Goal: Task Accomplishment & Management: Manage account settings

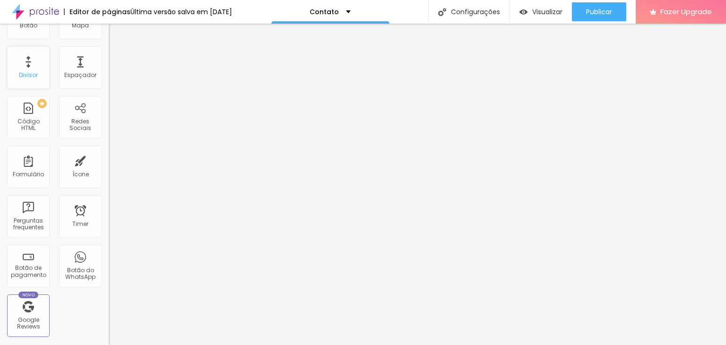
scroll to position [236, 0]
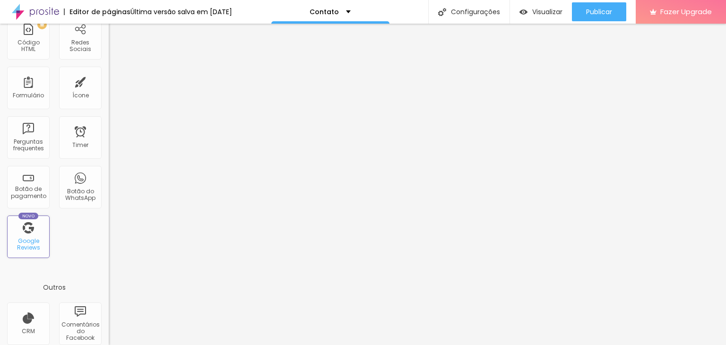
click at [17, 241] on div "Google Reviews" at bounding box center [27, 245] width 37 height 14
click at [27, 245] on div "Google Reviews" at bounding box center [27, 245] width 37 height 14
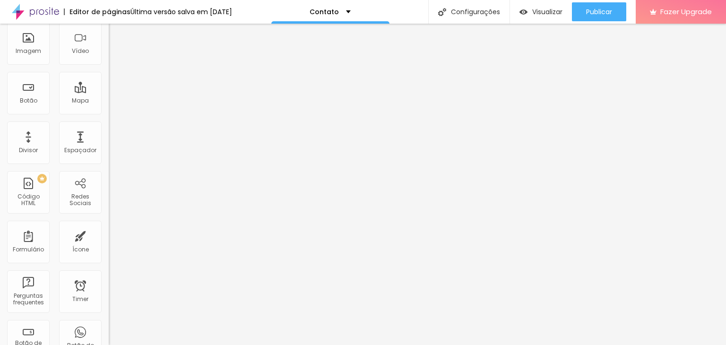
scroll to position [0, 0]
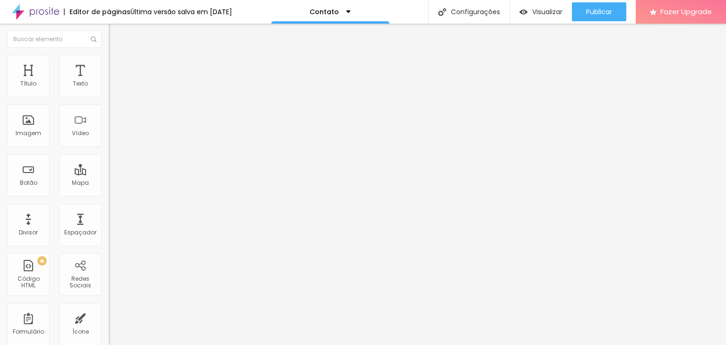
click at [40, 11] on img at bounding box center [35, 12] width 47 height 24
click at [32, 131] on div "Imagem" at bounding box center [29, 133] width 26 height 7
click at [25, 122] on div "Imagem" at bounding box center [28, 126] width 43 height 43
click at [109, 62] on li "Estilo" at bounding box center [163, 59] width 109 height 9
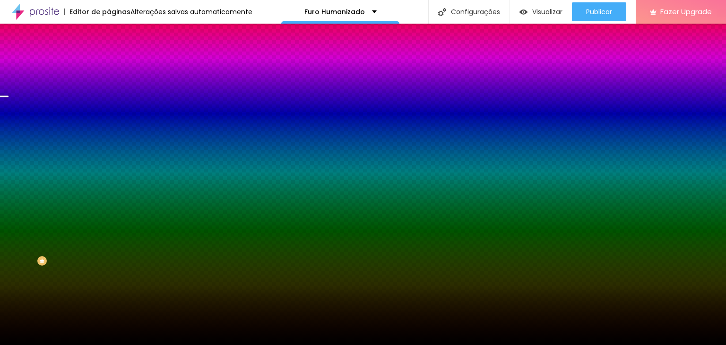
click at [109, 87] on span "Trocar imagem" at bounding box center [135, 83] width 52 height 8
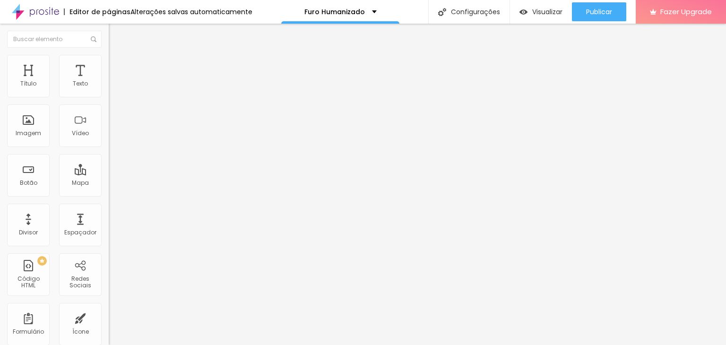
click at [109, 62] on li "Estilo" at bounding box center [163, 59] width 109 height 9
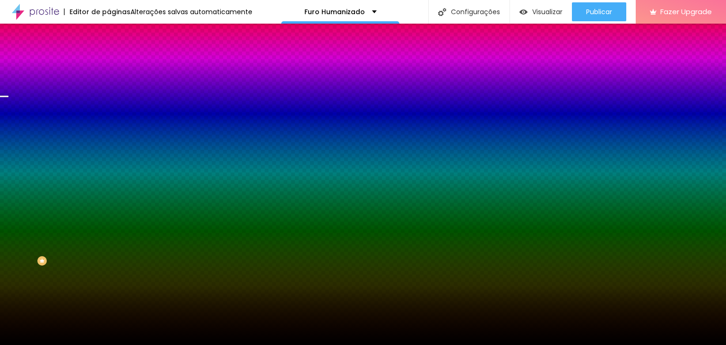
click at [109, 149] on div "Efeito superior" at bounding box center [129, 147] width 40 height 6
click at [113, 167] on icon "button" at bounding box center [114, 167] width 2 height 2
click at [93, 345] on div at bounding box center [359, 345] width 719 height 0
click at [109, 98] on span "Parallax" at bounding box center [120, 94] width 23 height 8
click at [109, 104] on span "Nenhum" at bounding box center [121, 100] width 25 height 8
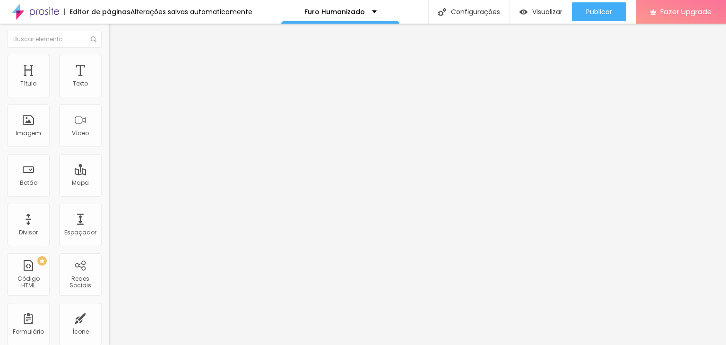
click at [109, 63] on li "Estilo" at bounding box center [163, 59] width 109 height 9
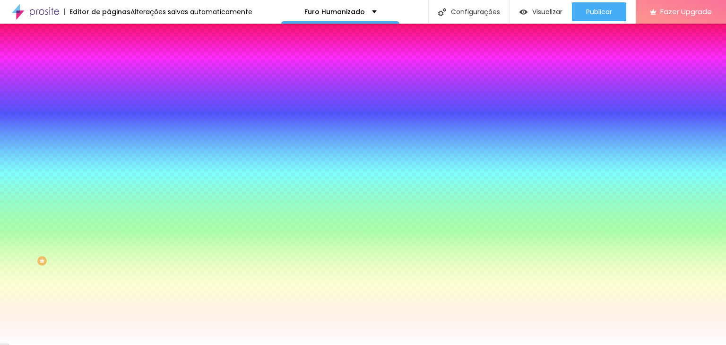
click at [109, 64] on li "Avançado" at bounding box center [163, 68] width 109 height 9
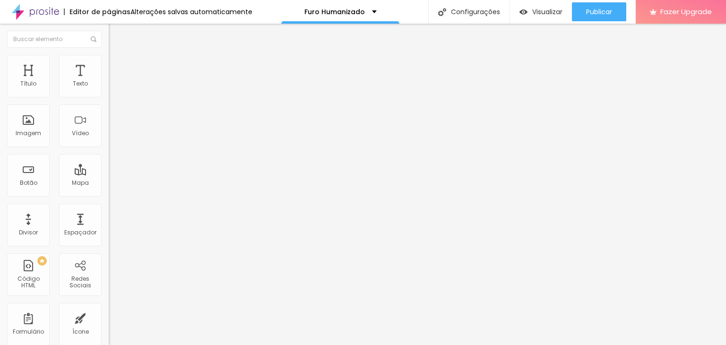
type input "15"
type input "10"
type input "5"
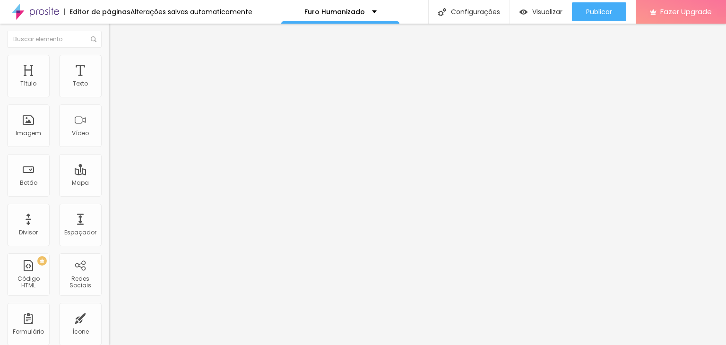
type input "5"
type input "0"
type input "5"
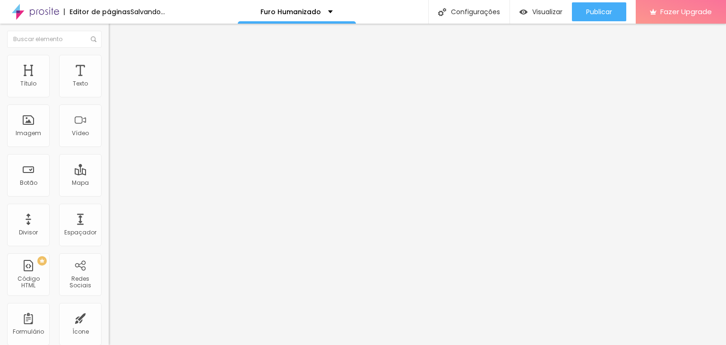
type input "10"
type input "15"
type input "20"
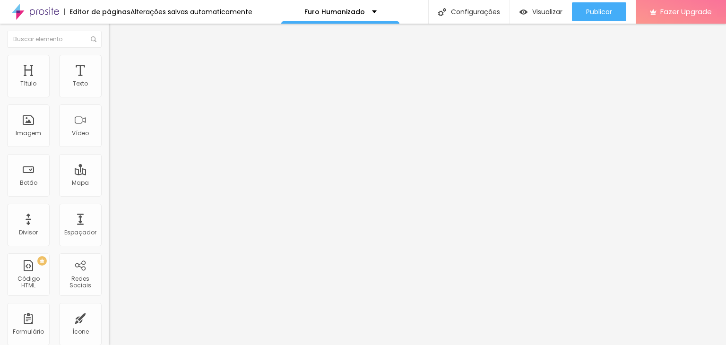
type input "20"
type input "25"
type input "30"
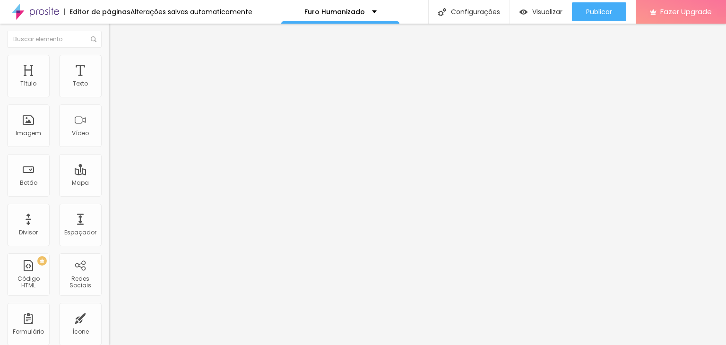
type input "35"
type input "40"
type input "45"
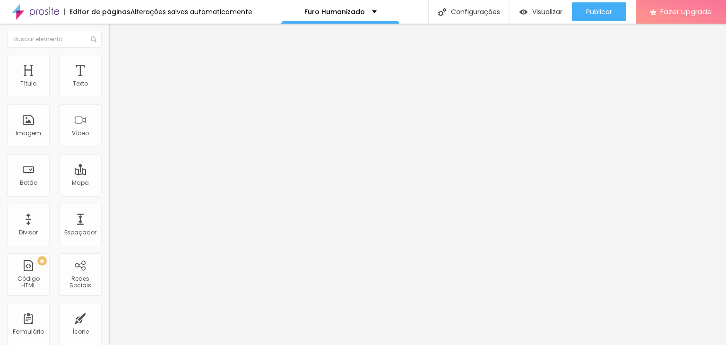
type input "45"
type input "50"
type input "45"
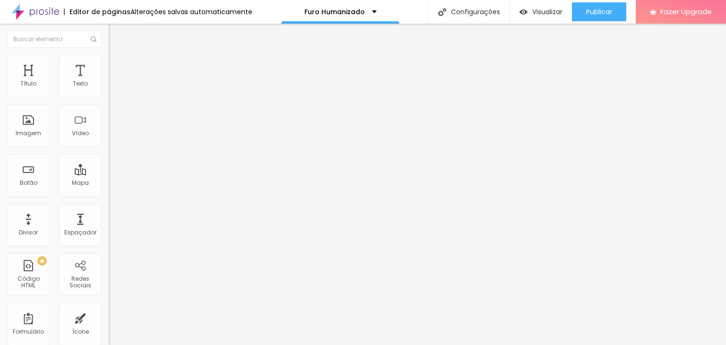
type input "40"
type input "35"
type input "30"
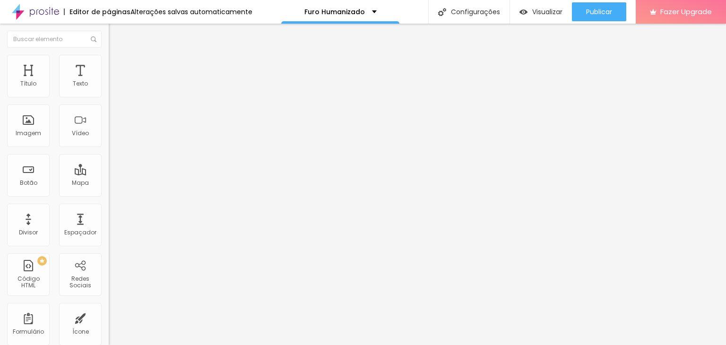
type input "30"
type input "25"
type input "20"
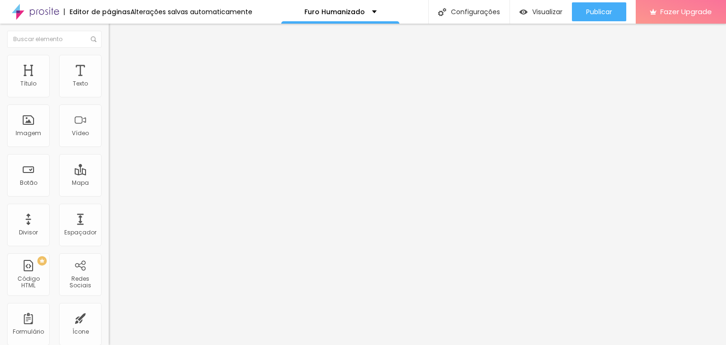
click at [109, 183] on input "range" at bounding box center [139, 187] width 61 height 8
click at [117, 56] on span "Conteúdo" at bounding box center [131, 52] width 29 height 8
click at [109, 97] on img at bounding box center [112, 98] width 7 height 7
click at [109, 152] on span "DESATIVADO" at bounding box center [126, 148] width 35 height 8
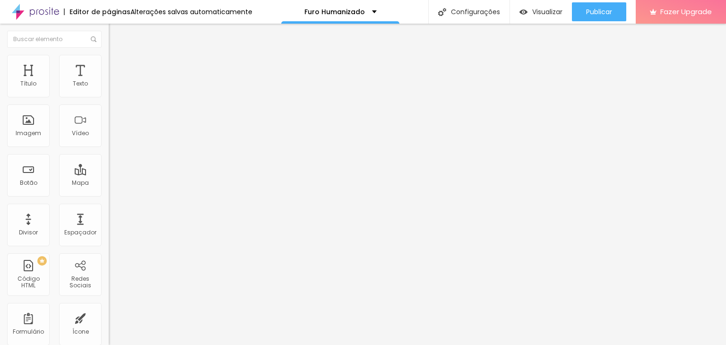
click at [113, 169] on icon "button" at bounding box center [116, 166] width 6 height 6
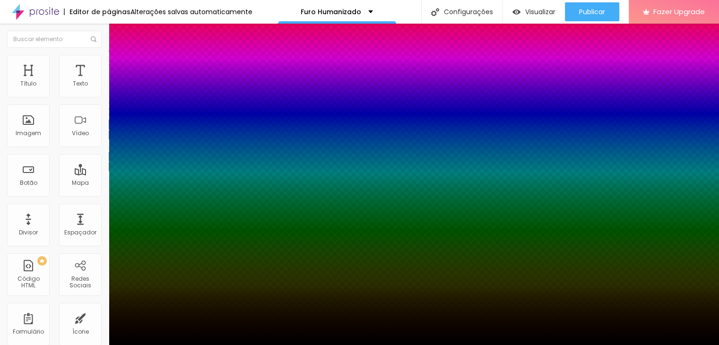
click at [178, 345] on div at bounding box center [359, 351] width 719 height 0
type input "0"
type input "7"
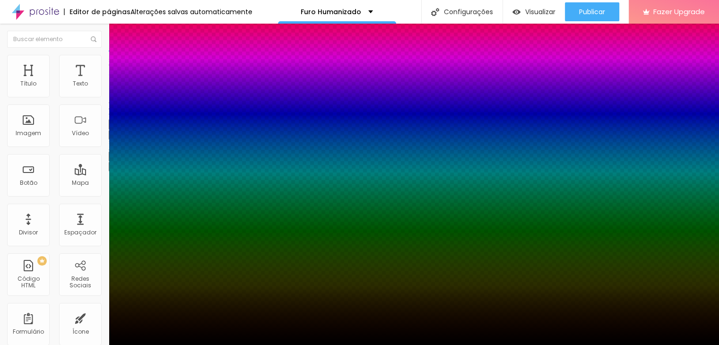
type input "7"
type input "10"
type input "12"
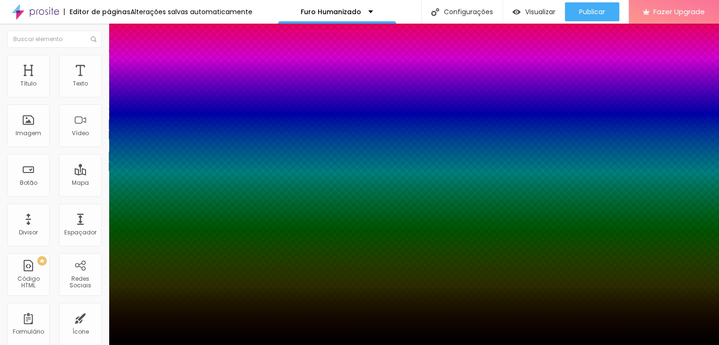
type input "14"
click at [67, 345] on div at bounding box center [359, 345] width 719 height 0
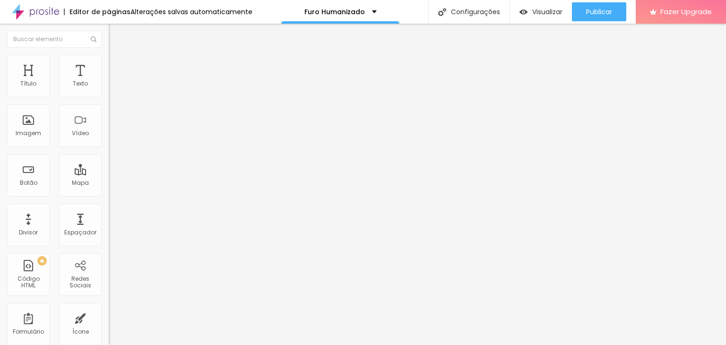
click at [109, 60] on img at bounding box center [113, 59] width 9 height 9
click at [109, 198] on div "10 Espaço de baixo" at bounding box center [163, 265] width 109 height 134
click at [117, 56] on span "Estilo" at bounding box center [124, 52] width 15 height 8
click at [113, 137] on icon "button" at bounding box center [116, 134] width 6 height 6
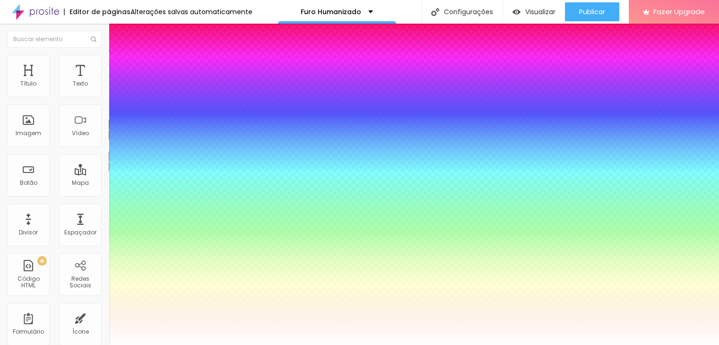
type input "1"
type input "0.5"
type input "0"
type input "0.5"
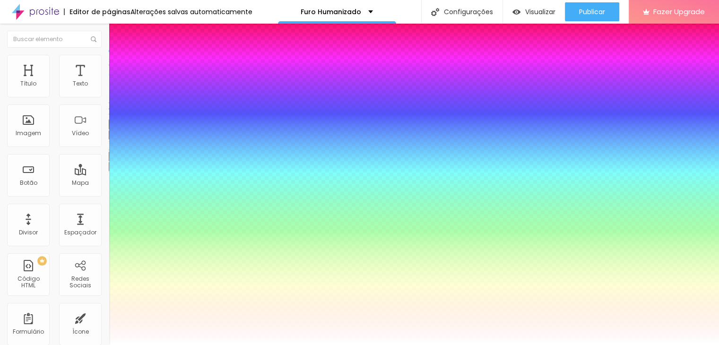
type input "1"
type input "0.5"
type input "2"
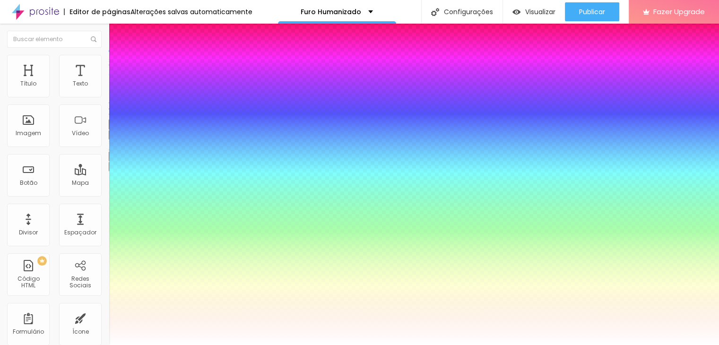
type input "0.5"
type input "13"
type input "0.5"
type input "31"
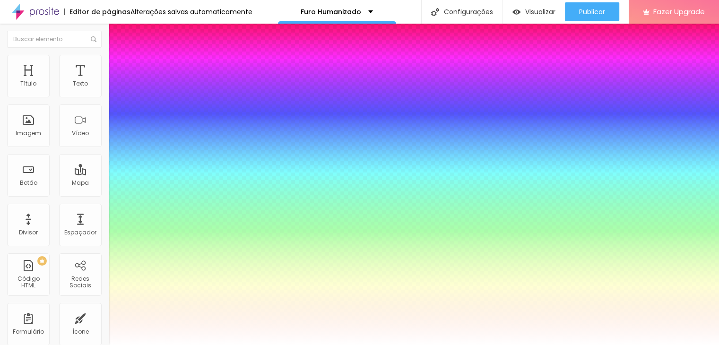
type input "31"
type input "0.5"
type input "41"
type input "0.5"
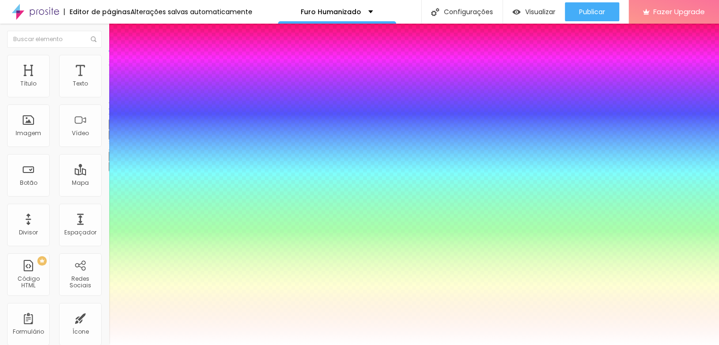
type input "49"
type input "0.5"
type input "53"
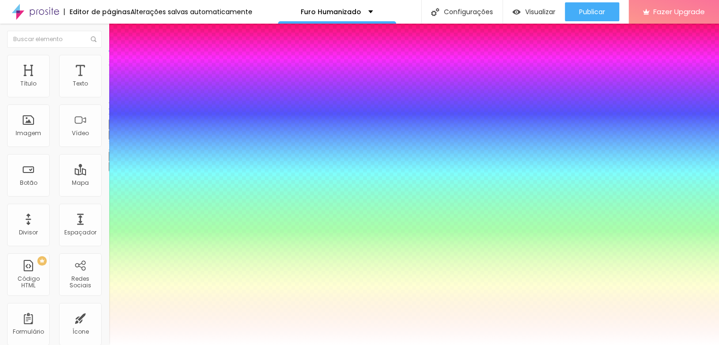
type input "0.5"
type input "54"
type input "0.5"
type input "55"
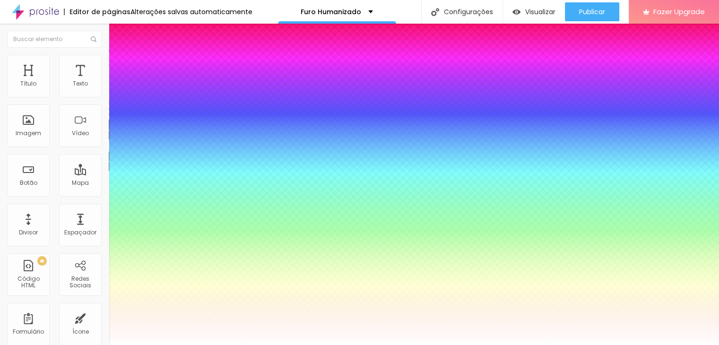
type input "55"
type input "0.5"
type input "56"
type input "0.5"
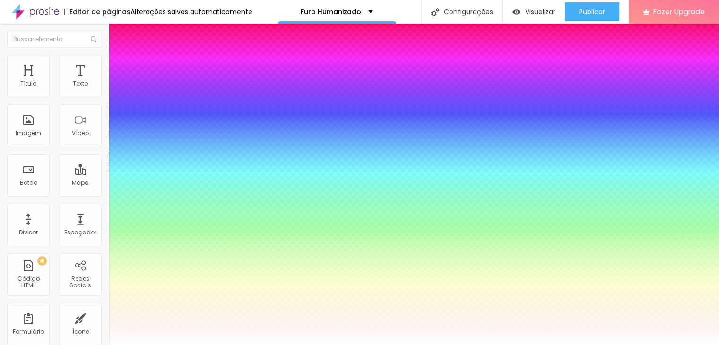
type input "55"
type input "0.5"
type input "31"
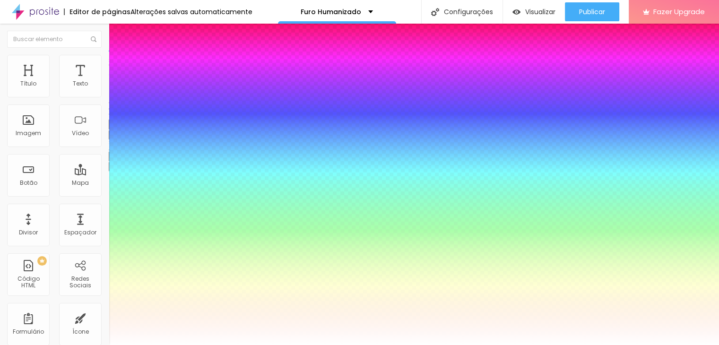
type input "0.5"
type input "21"
type input "0.5"
type input "20"
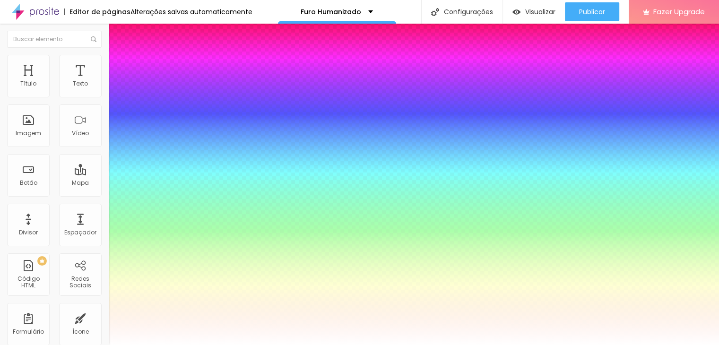
type input "20"
type input "0.5"
type input "19"
type input "0.5"
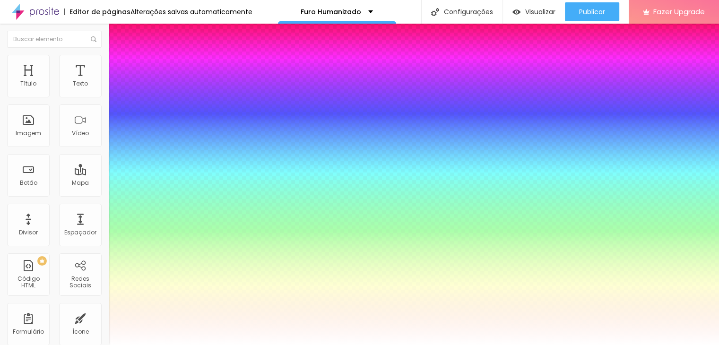
type input "18"
type input "0.5"
type input "17"
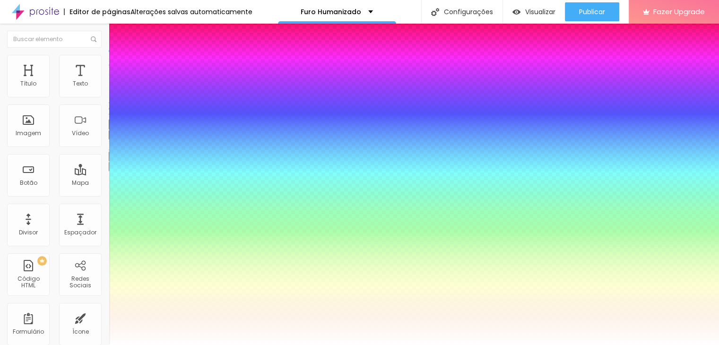
type input "0.5"
type input "14"
type input "0.5"
type input "13"
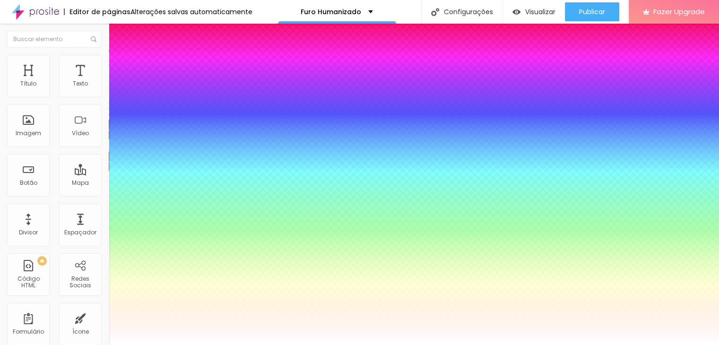
type input "13"
type input "0.5"
type input "12"
type input "0.5"
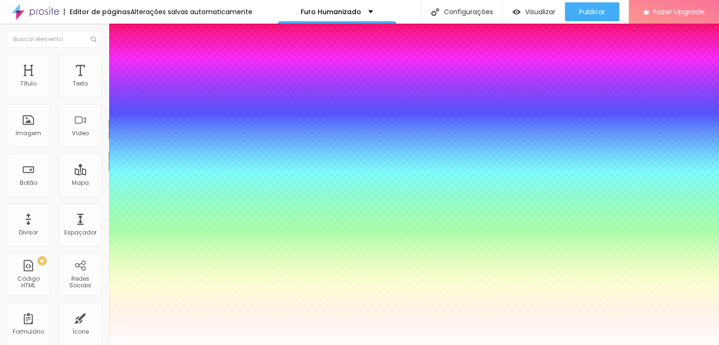
type input "11"
type input "0.5"
type input "10"
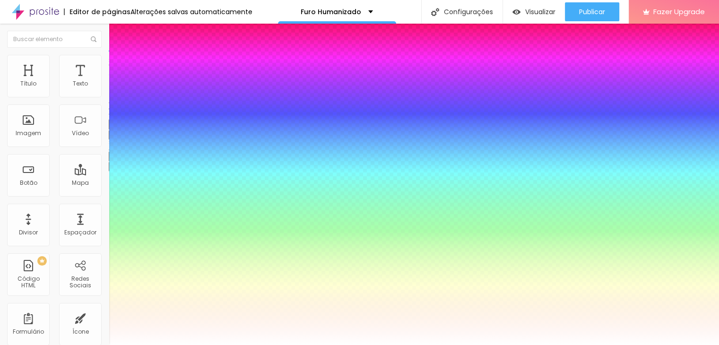
type input "0.5"
type input "9"
type input "0.5"
type input "7"
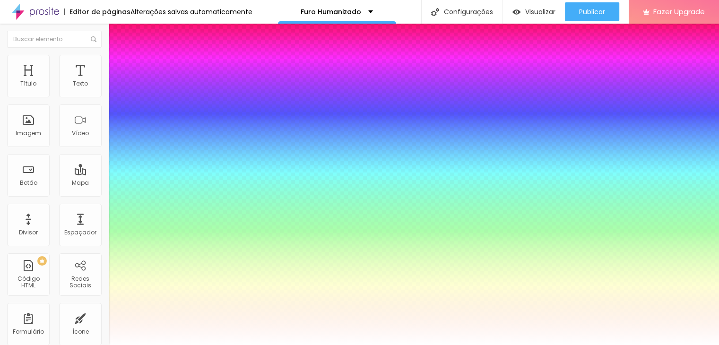
type input "7"
type input "0.5"
type input "6"
type input "0.5"
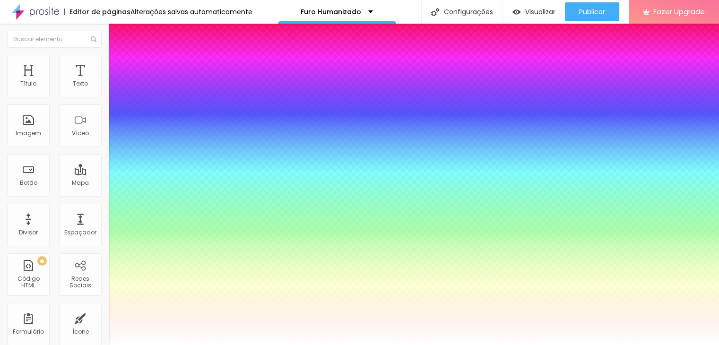
type input "5"
type input "0.5"
type input "2"
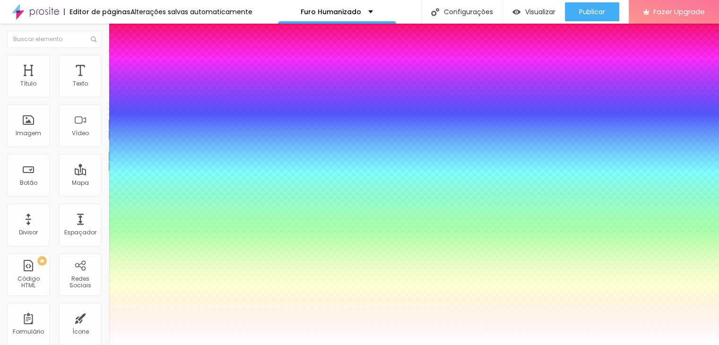
type input "0.5"
type input "0"
type input "0.5"
drag, startPoint x: 122, startPoint y: 311, endPoint x: 112, endPoint y: 312, distance: 10.5
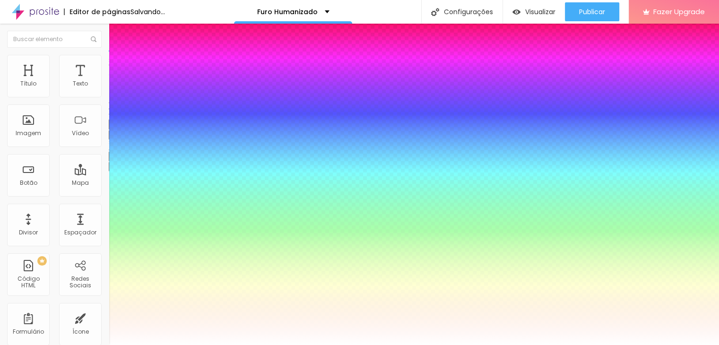
type input "0"
type input "0.5"
drag, startPoint x: 654, startPoint y: 65, endPoint x: 655, endPoint y: 91, distance: 26.5
click at [655, 345] on div at bounding box center [359, 345] width 719 height 0
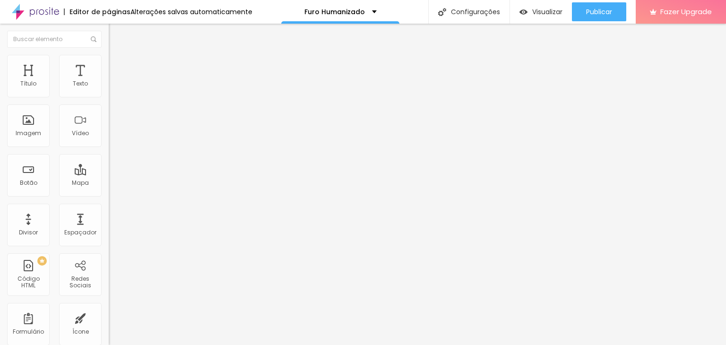
click at [117, 65] on span "Avançado" at bounding box center [132, 61] width 31 height 8
click at [117, 56] on span "Estilo" at bounding box center [124, 52] width 15 height 8
click at [109, 91] on button "button" at bounding box center [115, 86] width 13 height 10
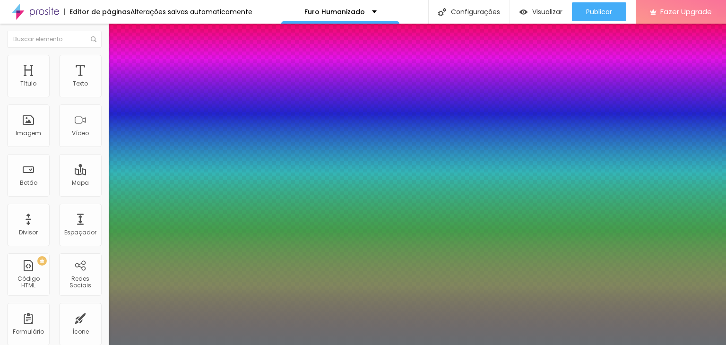
click at [203, 270] on div at bounding box center [363, 172] width 726 height 345
type input "1"
type input "#6F6871"
type input "1"
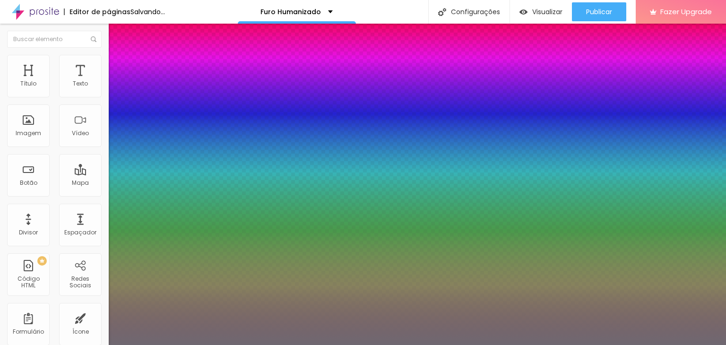
type input "#B93FDC"
type input "1"
type input "#BA43DC"
type input "1"
type input "#BB48DC"
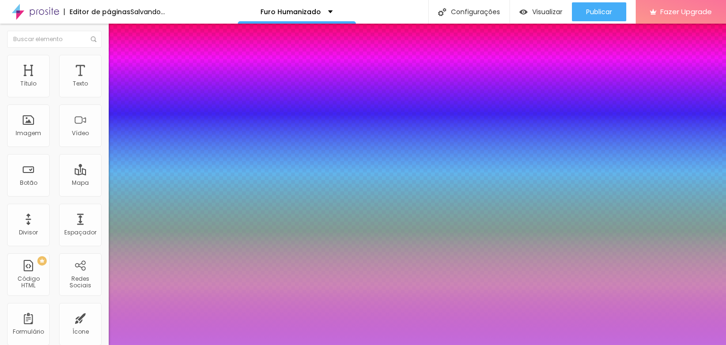
type input "1"
type input "#BE57DC"
type input "1"
type input "#C36BDC"
type input "1"
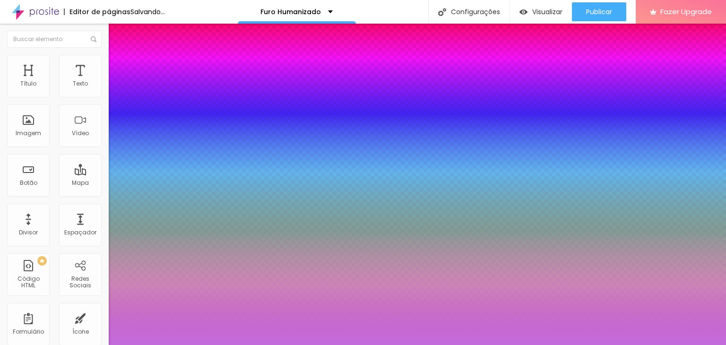
type input "#C87FDC"
type input "1"
type input "#D39FE1"
type input "1"
type input "#D4A3E1"
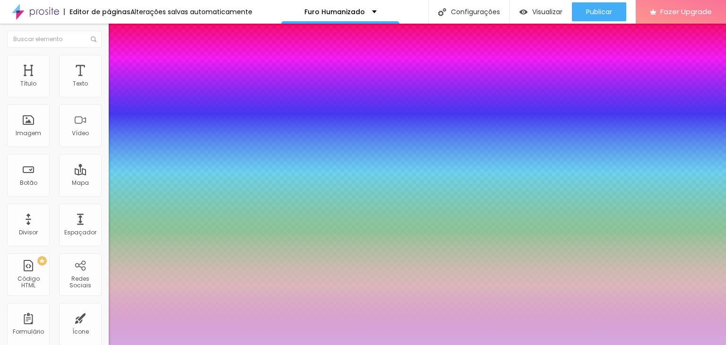
type input "1"
type input "#D5A8E1"
type input "1"
type input "#D4A8E0"
type input "1"
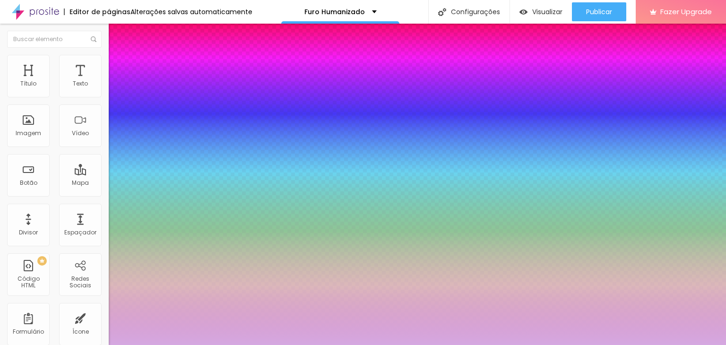
type input "#D2A7DE"
type input "1"
type input "#D0A6DC"
type input "1"
type input "#CB9BD9"
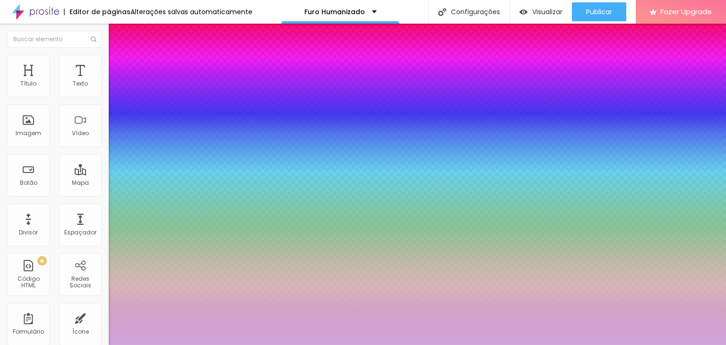
type input "1"
type input "#C692D5"
type input "1"
type input "#C289D2"
type input "1"
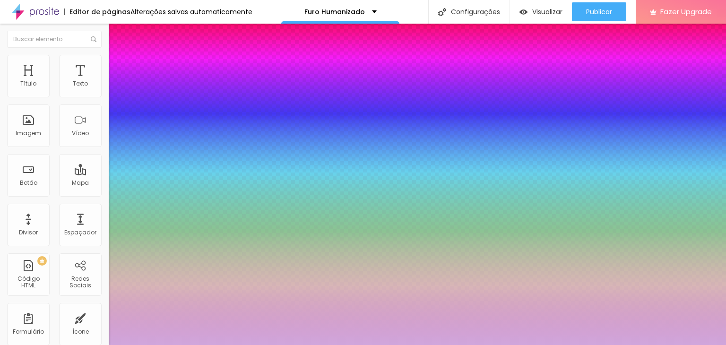
type input "#BF82D0"
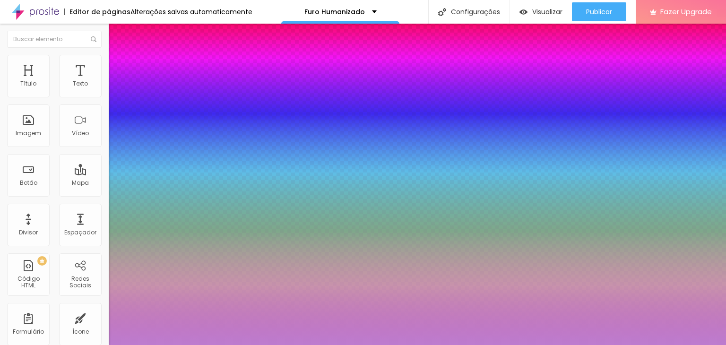
type input "1"
type input "#BD7CCF"
type input "1"
type input "#BC7ACF"
type input "1"
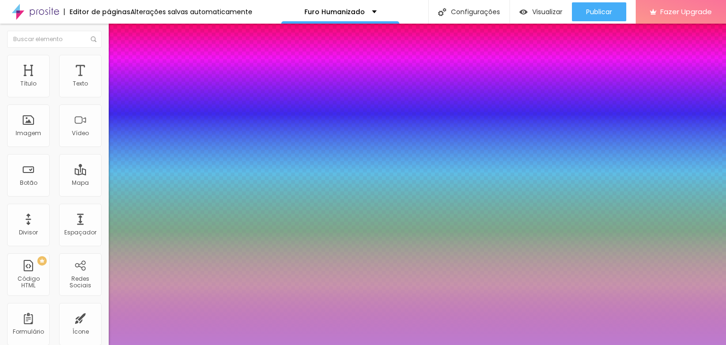
type input "#BB79CF"
type input "1"
type input "#B978CD"
type input "1"
type input "#B774CB"
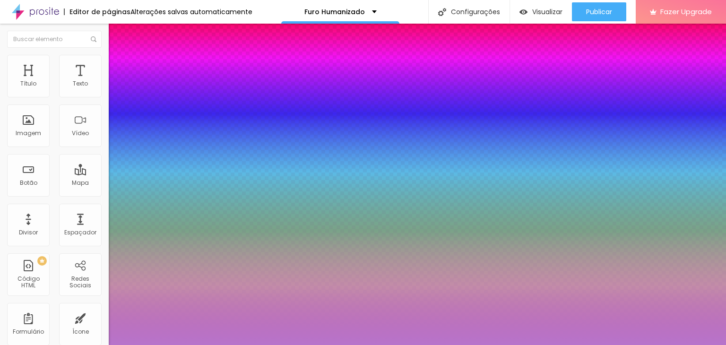
type input "1"
type input "#B571CA"
type input "1"
type input "#B36FC8"
type input "1"
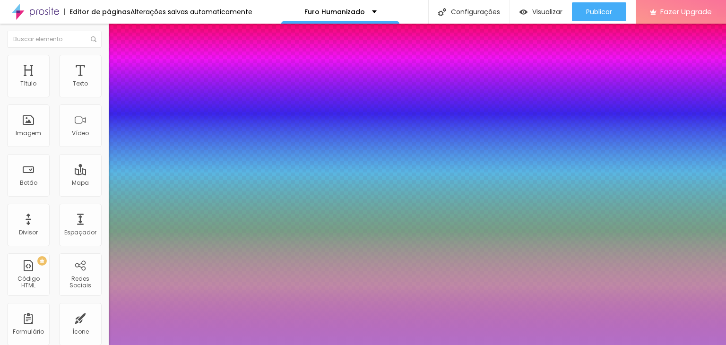
type input "#B16CC6"
type input "1"
type input "#AC67C1"
type input "1"
type input "#AA66BF"
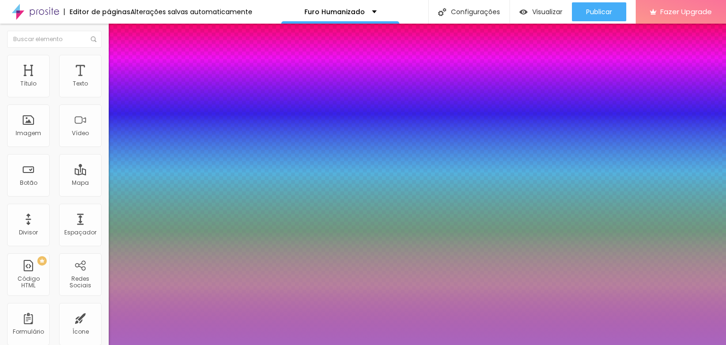
type input "1"
type input "#A965BE"
type input "1"
type input "#A863BE"
type input "1"
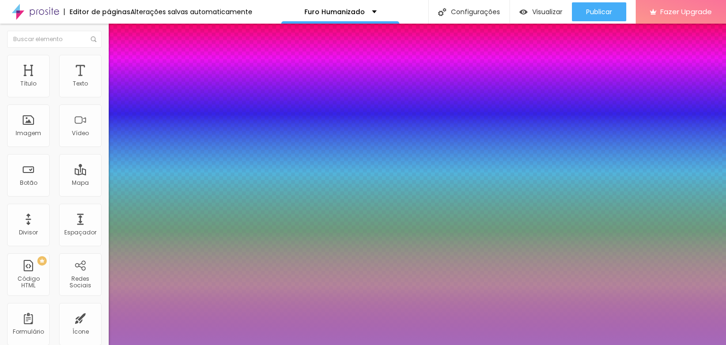
drag, startPoint x: 175, startPoint y: 265, endPoint x: 159, endPoint y: 274, distance: 18.8
click at [159, 274] on div at bounding box center [363, 172] width 726 height 345
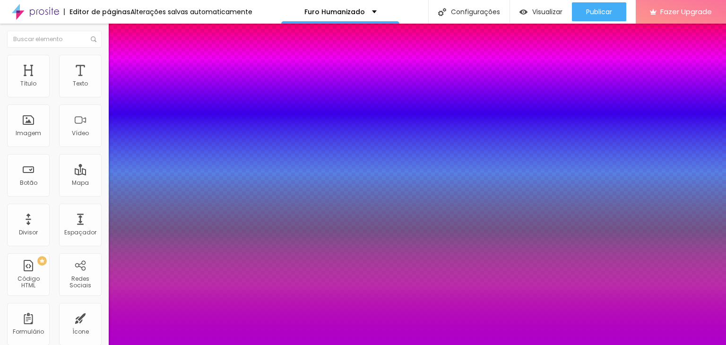
click at [199, 270] on div at bounding box center [363, 172] width 726 height 345
click at [214, 280] on div at bounding box center [363, 172] width 726 height 345
drag, startPoint x: 120, startPoint y: 202, endPoint x: 101, endPoint y: 205, distance: 18.7
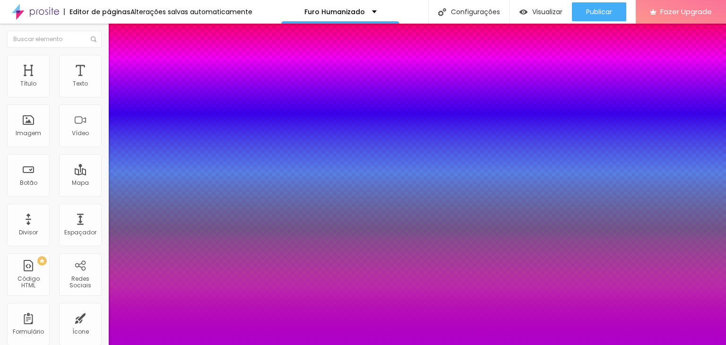
drag, startPoint x: 165, startPoint y: 227, endPoint x: 170, endPoint y: 233, distance: 7.4
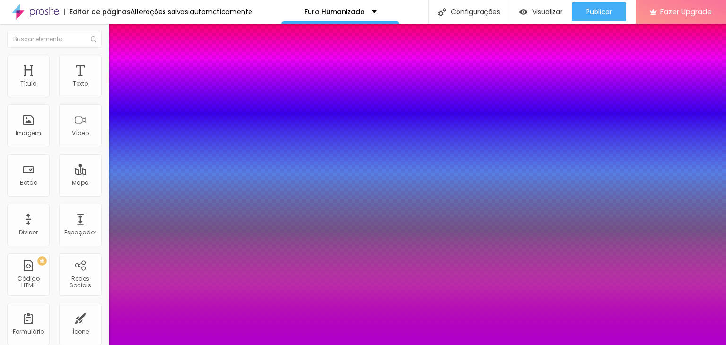
click at [70, 345] on div at bounding box center [363, 345] width 726 height 0
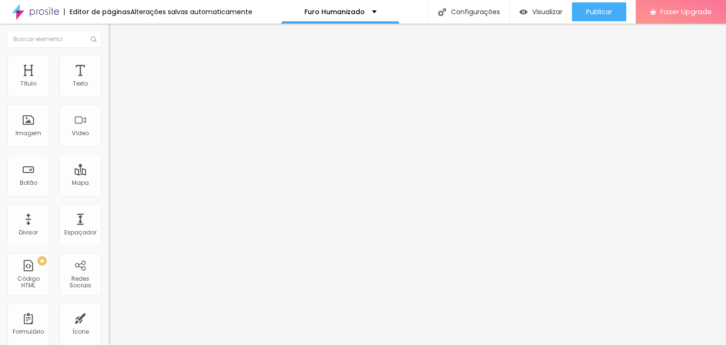
click at [109, 64] on li "Avançado" at bounding box center [163, 59] width 109 height 9
drag, startPoint x: 28, startPoint y: 90, endPoint x: 30, endPoint y: 95, distance: 5.3
click at [109, 174] on input "range" at bounding box center [139, 178] width 61 height 8
click at [109, 95] on div at bounding box center [163, 91] width 109 height 8
click at [109, 94] on img at bounding box center [112, 90] width 7 height 7
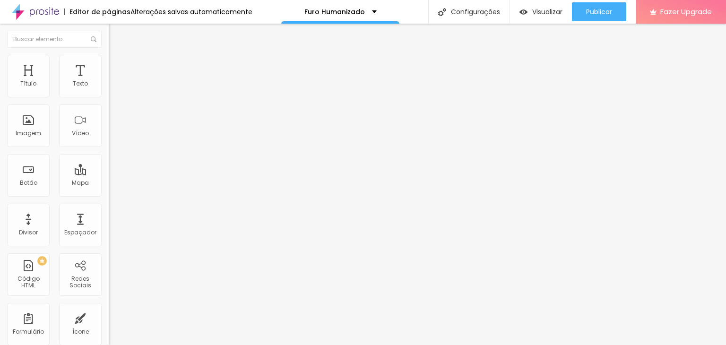
click at [109, 86] on img at bounding box center [112, 82] width 7 height 7
click at [109, 99] on div at bounding box center [163, 99] width 109 height 8
click at [116, 38] on img "button" at bounding box center [120, 35] width 8 height 8
click at [117, 65] on span "Avançado" at bounding box center [132, 61] width 31 height 8
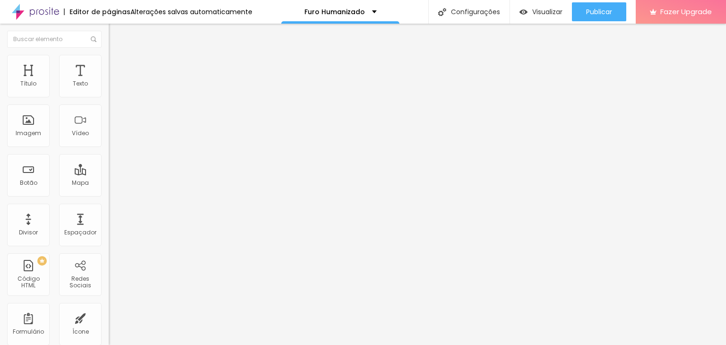
drag, startPoint x: 56, startPoint y: 270, endPoint x: 17, endPoint y: 268, distance: 39.3
click at [116, 34] on img "button" at bounding box center [120, 35] width 8 height 8
click at [27, 86] on div "Título" at bounding box center [28, 83] width 16 height 7
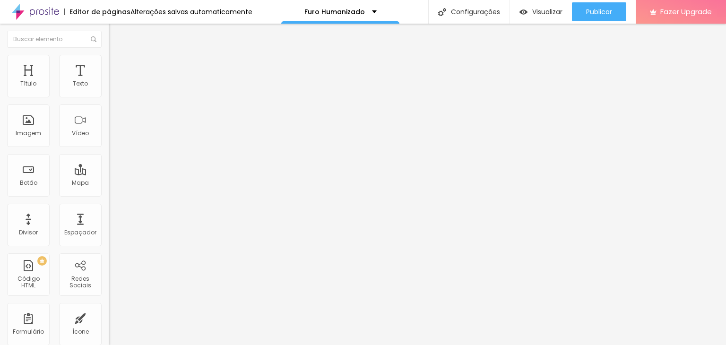
click at [109, 64] on li "Avançado" at bounding box center [163, 59] width 109 height 9
click at [109, 55] on li "Estilo" at bounding box center [163, 49] width 109 height 9
click at [109, 119] on div "Tipografia" at bounding box center [163, 116] width 109 height 6
click at [113, 137] on icon "button" at bounding box center [116, 134] width 6 height 6
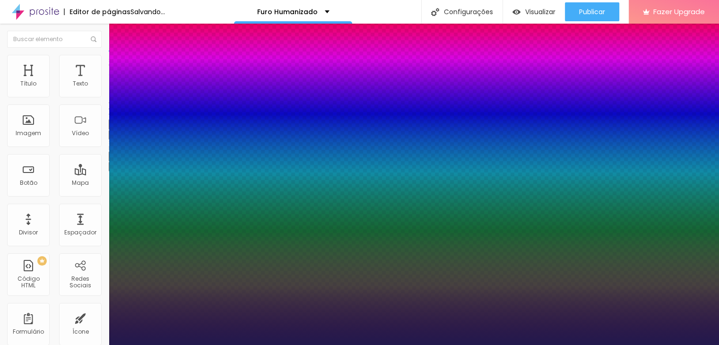
drag, startPoint x: 157, startPoint y: 331, endPoint x: 164, endPoint y: 329, distance: 7.7
drag, startPoint x: 654, startPoint y: 65, endPoint x: 654, endPoint y: 76, distance: 10.9
click at [654, 345] on div at bounding box center [359, 345] width 719 height 0
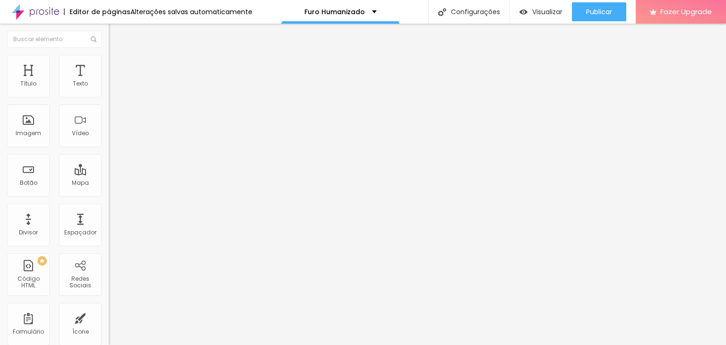
click at [117, 65] on span "Avançado" at bounding box center [132, 61] width 31 height 8
drag, startPoint x: 28, startPoint y: 93, endPoint x: 56, endPoint y: 88, distance: 27.8
click at [109, 174] on input "range" at bounding box center [139, 178] width 61 height 8
click at [117, 56] on span "Estilo" at bounding box center [124, 52] width 15 height 8
click at [109, 140] on button "button" at bounding box center [115, 135] width 13 height 10
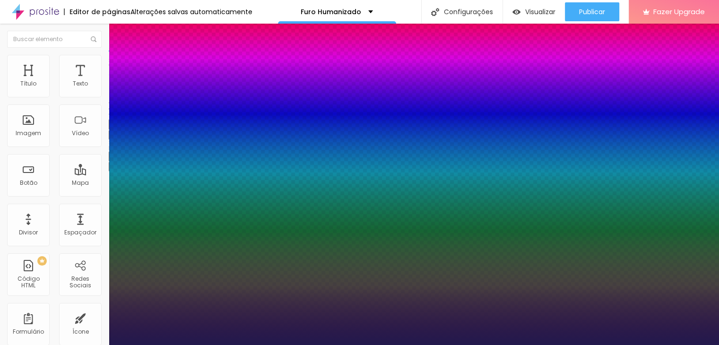
drag, startPoint x: 127, startPoint y: 265, endPoint x: 146, endPoint y: 267, distance: 19.0
click at [84, 345] on div at bounding box center [359, 345] width 719 height 0
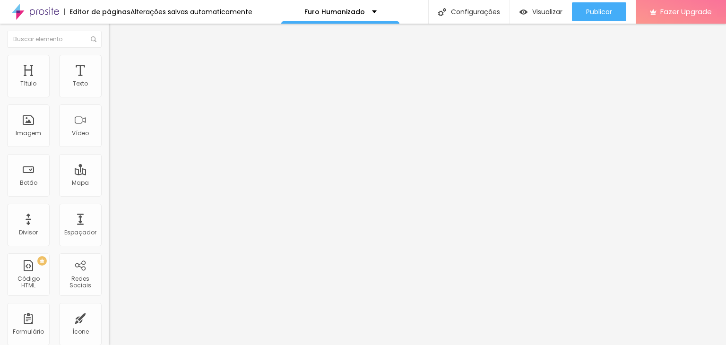
click at [113, 137] on icon "button" at bounding box center [114, 136] width 2 height 2
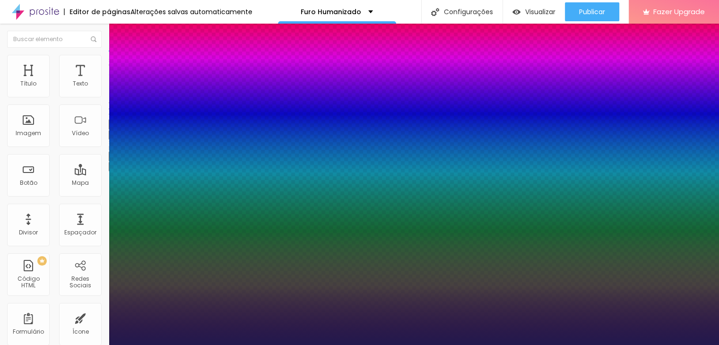
drag, startPoint x: 121, startPoint y: 288, endPoint x: 106, endPoint y: 285, distance: 15.3
drag, startPoint x: 122, startPoint y: 309, endPoint x: 107, endPoint y: 308, distance: 14.7
drag, startPoint x: 161, startPoint y: 331, endPoint x: 130, endPoint y: 323, distance: 32.2
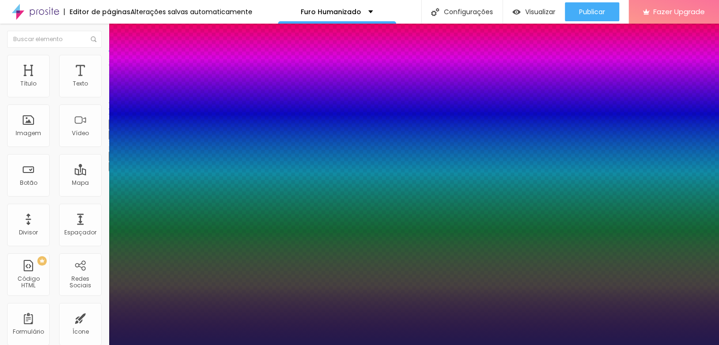
click at [654, 345] on div at bounding box center [359, 345] width 719 height 0
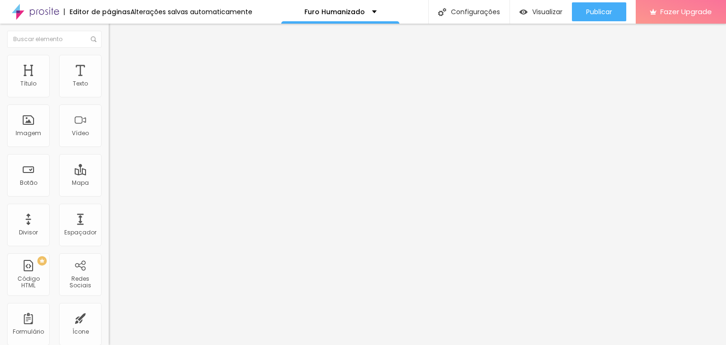
click at [116, 38] on img "button" at bounding box center [120, 35] width 8 height 8
click at [368, 13] on div "Furo Humanizado" at bounding box center [341, 12] width 72 height 7
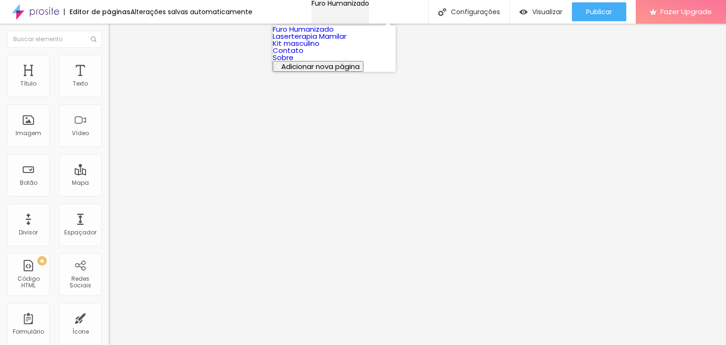
click at [368, 7] on div "Furo Humanizado" at bounding box center [341, 3] width 58 height 7
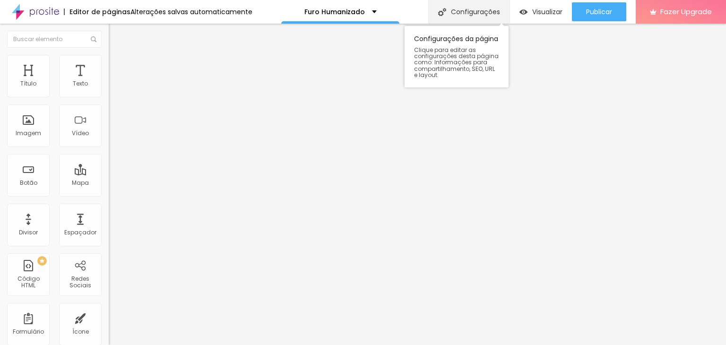
click at [448, 12] on div "Configurações" at bounding box center [468, 12] width 81 height 24
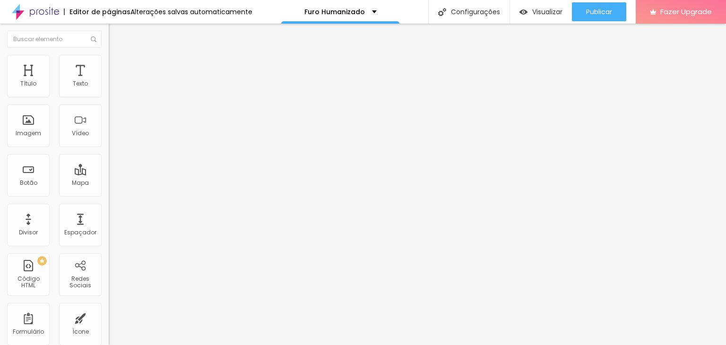
click at [59, 119] on div "Vídeo" at bounding box center [80, 126] width 43 height 43
click at [33, 123] on div "Imagem" at bounding box center [28, 126] width 43 height 43
click at [109, 81] on span "Adicionar imagem" at bounding box center [139, 77] width 61 height 8
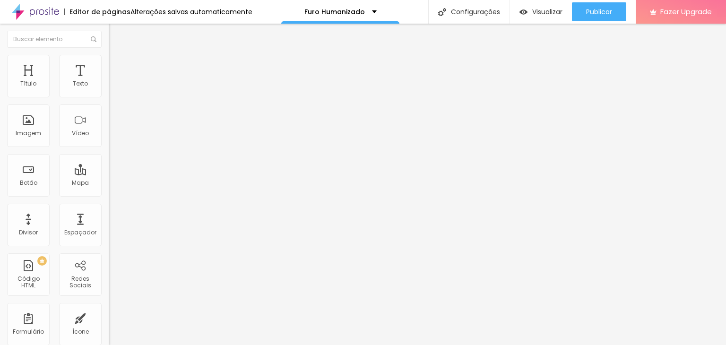
click at [116, 31] on img "button" at bounding box center [120, 35] width 8 height 8
click at [109, 81] on span "Trocar imagem" at bounding box center [135, 77] width 52 height 8
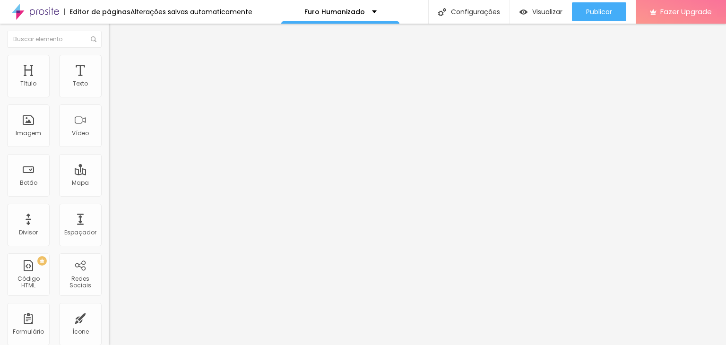
click at [109, 148] on span "Original" at bounding box center [120, 144] width 23 height 8
click at [109, 154] on span "Cinema" at bounding box center [121, 150] width 24 height 8
click at [109, 163] on span "Padrão" at bounding box center [119, 159] width 21 height 8
click at [109, 154] on span "Cinema" at bounding box center [121, 150] width 24 height 8
click at [109, 168] on span "Quadrado" at bounding box center [124, 164] width 31 height 8
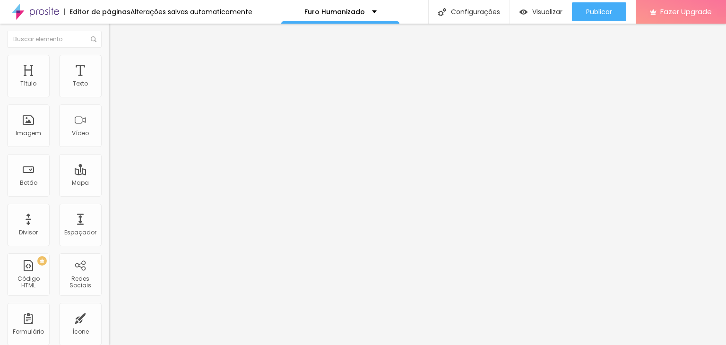
click at [109, 154] on span "Cinema" at bounding box center [121, 150] width 24 height 8
click at [109, 63] on li "Estilo" at bounding box center [163, 59] width 109 height 9
drag, startPoint x: 98, startPoint y: 99, endPoint x: 93, endPoint y: 90, distance: 10.4
click at [109, 96] on input "range" at bounding box center [139, 93] width 61 height 8
click at [109, 64] on img at bounding box center [113, 68] width 9 height 9
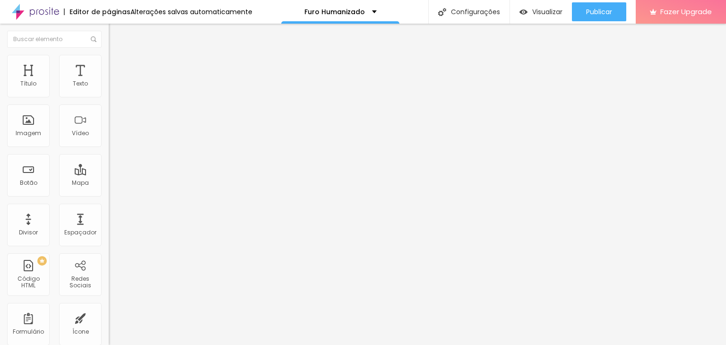
drag, startPoint x: 25, startPoint y: 90, endPoint x: 7, endPoint y: 87, distance: 17.8
click at [109, 183] on input "range" at bounding box center [139, 187] width 61 height 8
drag, startPoint x: 27, startPoint y: 110, endPoint x: 72, endPoint y: 114, distance: 45.1
click at [109, 317] on input "range" at bounding box center [139, 321] width 61 height 8
drag, startPoint x: 72, startPoint y: 114, endPoint x: 22, endPoint y: 111, distance: 49.8
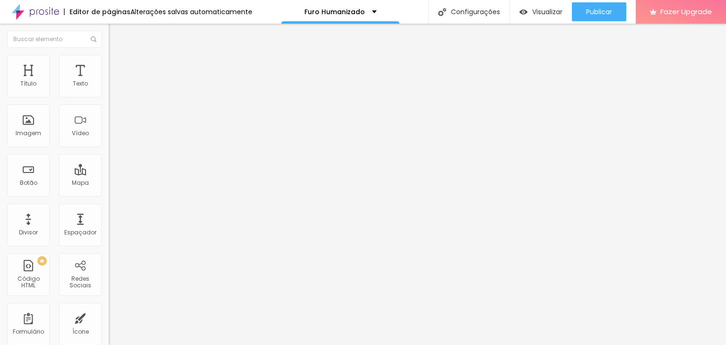
click at [109, 317] on div at bounding box center [163, 321] width 109 height 9
drag, startPoint x: 71, startPoint y: 109, endPoint x: 24, endPoint y: 110, distance: 47.8
click at [109, 317] on input "range" at bounding box center [139, 321] width 61 height 8
click at [70, 225] on div "Espaçador" at bounding box center [80, 225] width 43 height 43
click at [109, 140] on button "button" at bounding box center [115, 135] width 13 height 10
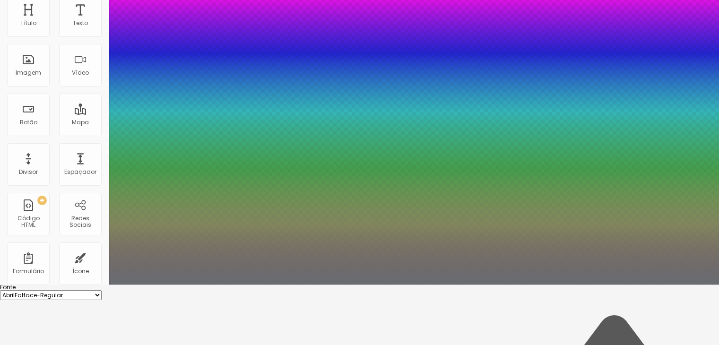
scroll to position [78, 0]
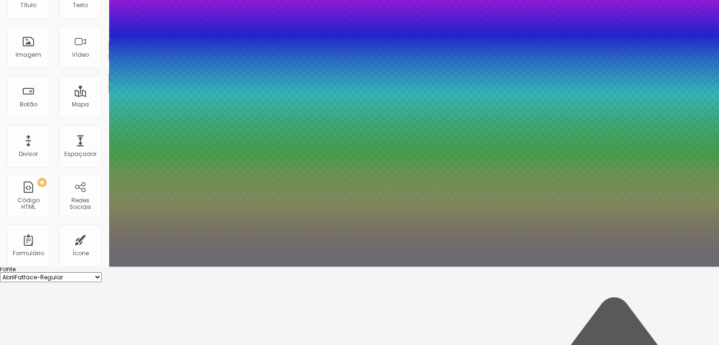
click at [102, 272] on select "AbrilFatface-Regular Actor-Regular Alegreya AlegreyaBlack [PERSON_NAME] Allan-R…" at bounding box center [51, 277] width 102 height 10
click at [101, 272] on select "AbrilFatface-Regular Actor-Regular Alegreya AlegreyaBlack [PERSON_NAME] Allan-R…" at bounding box center [51, 277] width 102 height 10
click at [102, 272] on select "AbrilFatface-Regular Actor-Regular Alegreya AlegreyaBlack [PERSON_NAME] Allan-R…" at bounding box center [51, 277] width 102 height 10
click at [101, 272] on select "AbrilFatface-Regular Actor-Regular Alegreya AlegreyaBlack [PERSON_NAME] Allan-R…" at bounding box center [51, 277] width 102 height 10
click at [102, 272] on select "AbrilFatface-Regular Actor-Regular Alegreya AlegreyaBlack [PERSON_NAME] Allan-R…" at bounding box center [51, 277] width 102 height 10
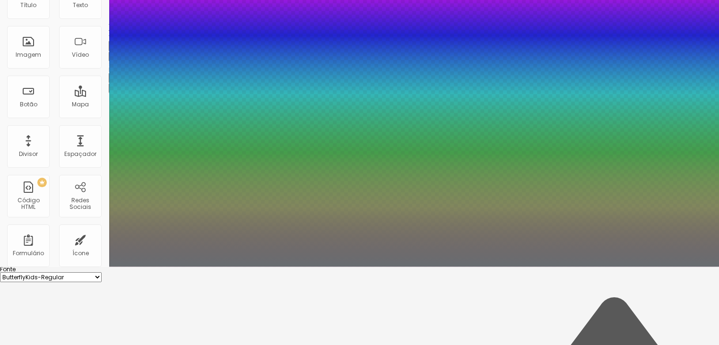
click at [101, 272] on select "AbrilFatface-Regular Actor-Regular Alegreya AlegreyaBlack [PERSON_NAME] Allan-R…" at bounding box center [51, 277] width 102 height 10
click at [102, 272] on select "AbrilFatface-Regular Actor-Regular Alegreya AlegreyaBlack [PERSON_NAME] Allan-R…" at bounding box center [51, 277] width 102 height 10
click at [101, 272] on select "AbrilFatface-Regular Actor-Regular Alegreya AlegreyaBlack [PERSON_NAME] Allan-R…" at bounding box center [51, 277] width 102 height 10
click at [102, 272] on select "AbrilFatface-Regular Actor-Regular Alegreya AlegreyaBlack [PERSON_NAME] Allan-R…" at bounding box center [51, 277] width 102 height 10
click at [101, 272] on select "AbrilFatface-Regular Actor-Regular Alegreya AlegreyaBlack [PERSON_NAME] Allan-R…" at bounding box center [51, 277] width 102 height 10
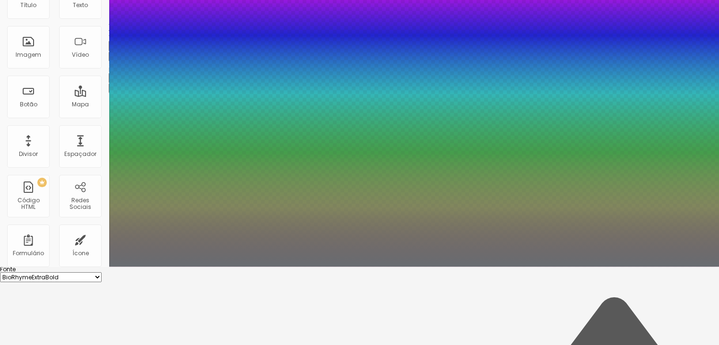
click at [102, 272] on select "AbrilFatface-Regular Actor-Regular Alegreya AlegreyaBlack [PERSON_NAME] Allan-R…" at bounding box center [51, 277] width 102 height 10
click at [101, 272] on select "AbrilFatface-Regular Actor-Regular Alegreya AlegreyaBlack [PERSON_NAME] Allan-R…" at bounding box center [51, 277] width 102 height 10
click at [102, 272] on select "AbrilFatface-Regular Actor-Regular Alegreya AlegreyaBlack [PERSON_NAME] Allan-R…" at bounding box center [51, 277] width 102 height 10
click at [101, 272] on select "AbrilFatface-Regular Actor-Regular Alegreya AlegreyaBlack [PERSON_NAME] Allan-R…" at bounding box center [51, 277] width 102 height 10
click at [102, 272] on select "AbrilFatface-Regular Actor-Regular Alegreya AlegreyaBlack [PERSON_NAME] Allan-R…" at bounding box center [51, 277] width 102 height 10
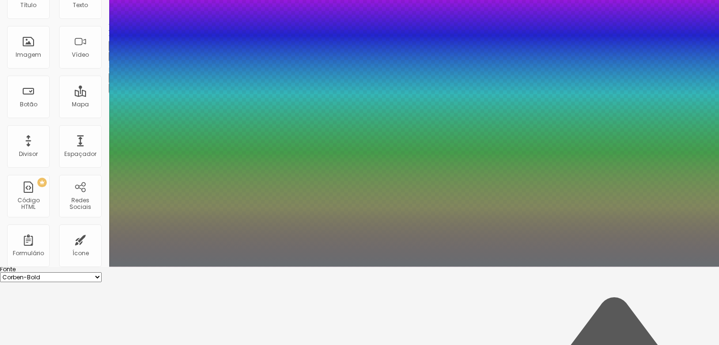
click at [101, 272] on select "AbrilFatface-Regular Actor-Regular Alegreya AlegreyaBlack [PERSON_NAME] Allan-R…" at bounding box center [51, 277] width 102 height 10
click at [102, 272] on select "AbrilFatface-Regular Actor-Regular Alegreya AlegreyaBlack [PERSON_NAME] Allan-R…" at bounding box center [51, 277] width 102 height 10
click at [101, 272] on select "AbrilFatface-Regular Actor-Regular Alegreya AlegreyaBlack [PERSON_NAME] Allan-R…" at bounding box center [51, 277] width 102 height 10
click at [102, 272] on select "AbrilFatface-Regular Actor-Regular Alegreya AlegreyaBlack [PERSON_NAME] Allan-R…" at bounding box center [51, 277] width 102 height 10
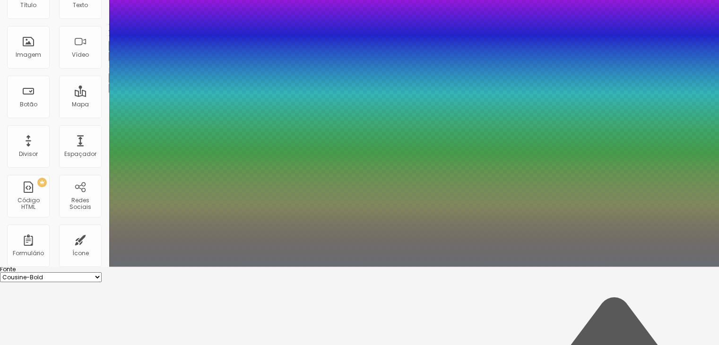
click at [101, 272] on select "AbrilFatface-Regular Actor-Regular Alegreya AlegreyaBlack [PERSON_NAME] Allan-R…" at bounding box center [51, 277] width 102 height 10
click at [102, 272] on select "AbrilFatface-Regular Actor-Regular Alegreya AlegreyaBlack [PERSON_NAME] Allan-R…" at bounding box center [51, 277] width 102 height 10
click at [101, 272] on select "AbrilFatface-Regular Actor-Regular Alegreya AlegreyaBlack [PERSON_NAME] Allan-R…" at bounding box center [51, 277] width 102 height 10
click at [102, 272] on select "AbrilFatface-Regular Actor-Regular Alegreya AlegreyaBlack [PERSON_NAME] Allan-R…" at bounding box center [51, 277] width 102 height 10
click at [101, 272] on select "AbrilFatface-Regular Actor-Regular Alegreya AlegreyaBlack [PERSON_NAME] Allan-R…" at bounding box center [51, 277] width 102 height 10
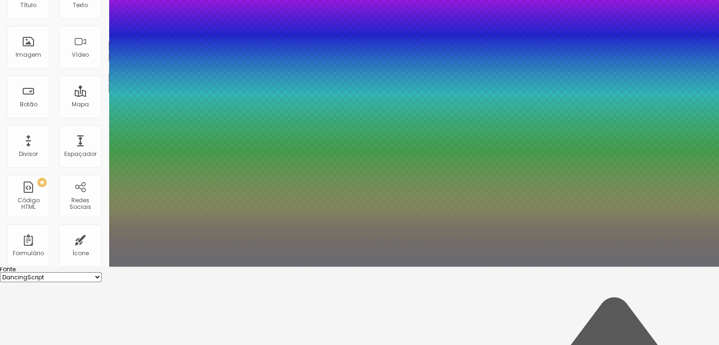
click at [102, 272] on select "AbrilFatface-Regular Actor-Regular Alegreya AlegreyaBlack [PERSON_NAME] Allan-R…" at bounding box center [51, 277] width 102 height 10
click at [101, 272] on select "AbrilFatface-Regular Actor-Regular Alegreya AlegreyaBlack [PERSON_NAME] Allan-R…" at bounding box center [51, 277] width 102 height 10
click at [102, 272] on select "AbrilFatface-Regular Actor-Regular Alegreya AlegreyaBlack [PERSON_NAME] Allan-R…" at bounding box center [51, 277] width 102 height 10
click at [101, 272] on select "AbrilFatface-Regular Actor-Regular Alegreya AlegreyaBlack [PERSON_NAME] Allan-R…" at bounding box center [51, 277] width 102 height 10
click at [102, 272] on select "AbrilFatface-Regular Actor-Regular Alegreya AlegreyaBlack [PERSON_NAME] Allan-R…" at bounding box center [51, 277] width 102 height 10
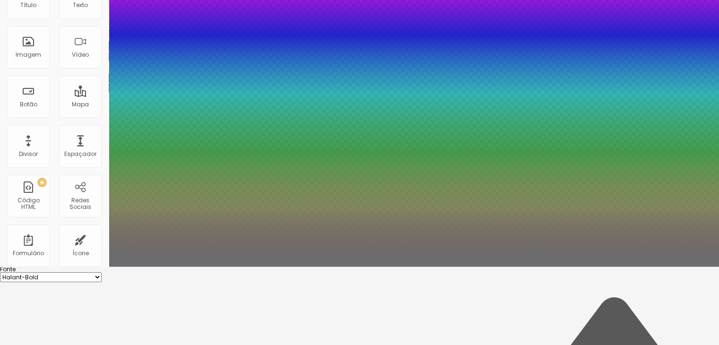
click at [101, 272] on select "AbrilFatface-Regular Actor-Regular Alegreya AlegreyaBlack [PERSON_NAME] Allan-R…" at bounding box center [51, 277] width 102 height 10
click at [102, 272] on select "AbrilFatface-Regular Actor-Regular Alegreya AlegreyaBlack [PERSON_NAME] Allan-R…" at bounding box center [51, 277] width 102 height 10
click at [101, 272] on select "AbrilFatface-Regular Actor-Regular Alegreya AlegreyaBlack [PERSON_NAME] Allan-R…" at bounding box center [51, 277] width 102 height 10
click at [423, 267] on div at bounding box center [359, 267] width 719 height 0
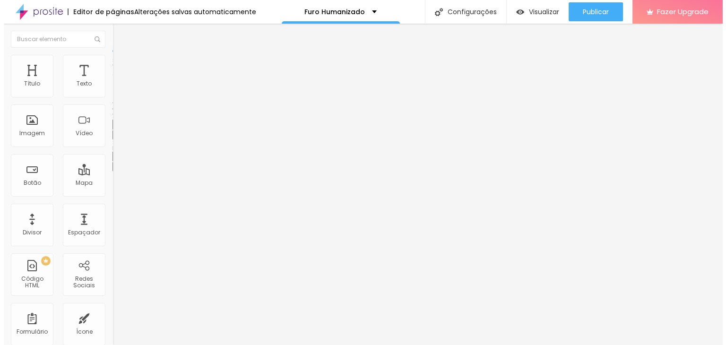
scroll to position [0, 0]
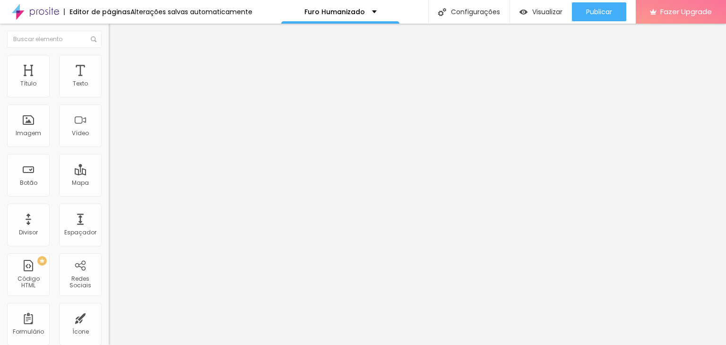
click at [109, 91] on button "button" at bounding box center [115, 86] width 13 height 10
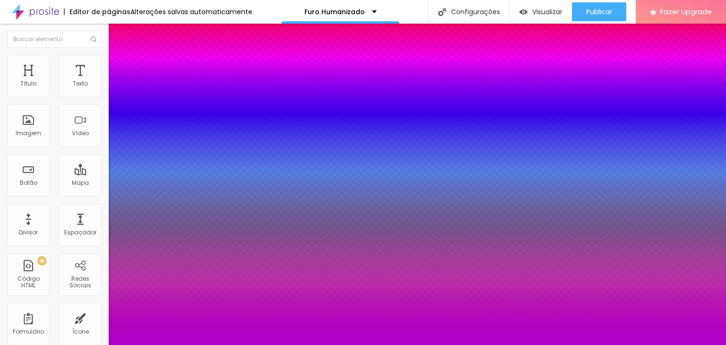
click at [78, 345] on div at bounding box center [363, 345] width 726 height 0
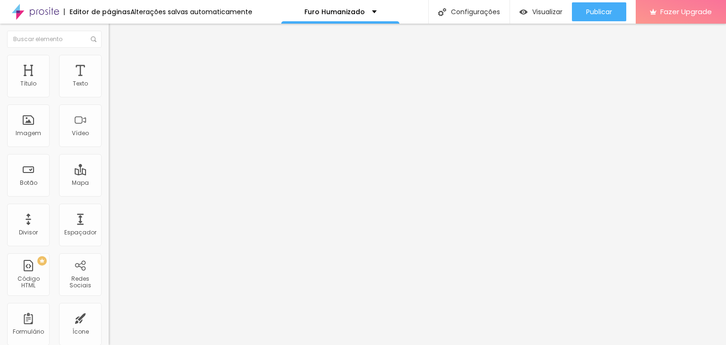
click at [109, 61] on img at bounding box center [113, 59] width 9 height 9
click at [109, 55] on li "Estilo" at bounding box center [163, 49] width 109 height 9
click at [109, 70] on div "Tipografia" at bounding box center [163, 67] width 109 height 6
click at [109, 91] on button "button" at bounding box center [115, 86] width 13 height 10
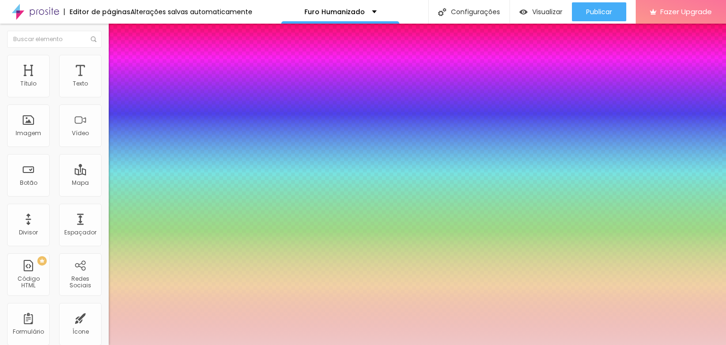
click at [232, 345] on div at bounding box center [363, 345] width 726 height 0
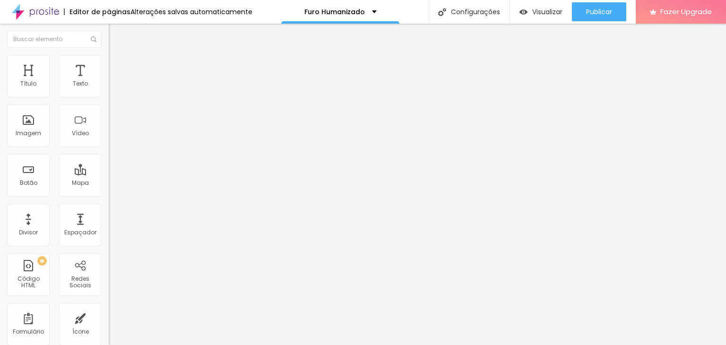
click at [109, 81] on span "Trocar imagem" at bounding box center [135, 77] width 52 height 8
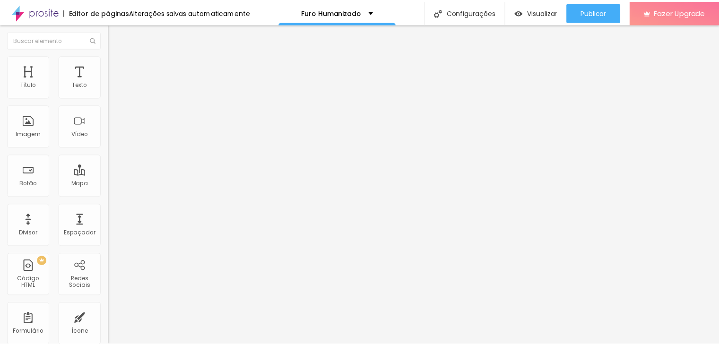
scroll to position [23, 0]
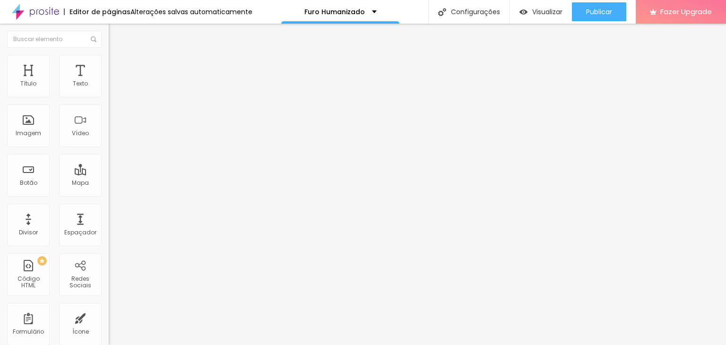
click at [197, 345] on div at bounding box center [363, 351] width 726 height 0
click at [109, 148] on span "Original" at bounding box center [120, 144] width 23 height 8
click at [109, 154] on span "Cinema" at bounding box center [121, 150] width 24 height 8
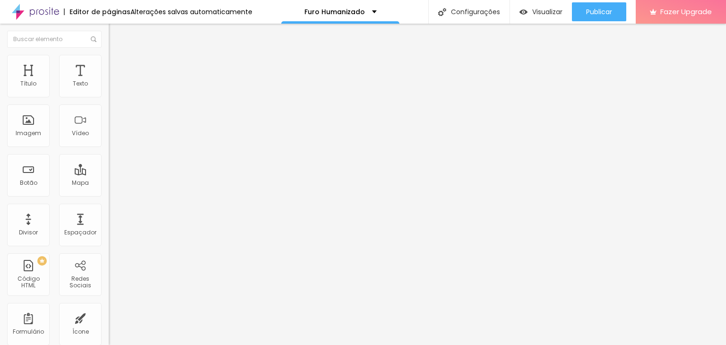
click at [109, 81] on span "Trocar imagem" at bounding box center [135, 77] width 52 height 8
click at [109, 62] on li "Estilo" at bounding box center [163, 59] width 109 height 9
click at [117, 67] on span "Avançado" at bounding box center [132, 71] width 31 height 8
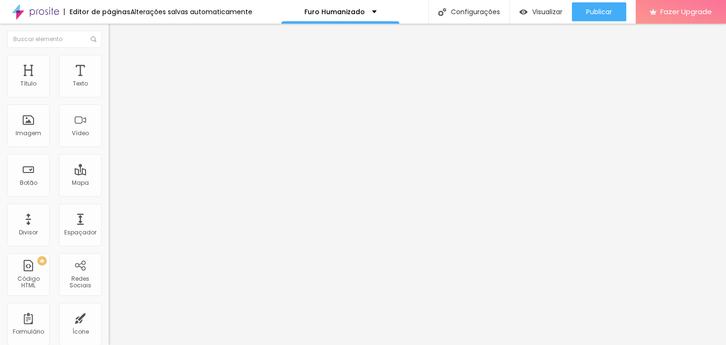
click at [117, 56] on span "Conteúdo" at bounding box center [131, 52] width 29 height 8
click at [109, 148] on span "Original" at bounding box center [120, 144] width 23 height 8
click at [109, 154] on span "Cinema" at bounding box center [121, 150] width 24 height 8
click at [109, 81] on span "Trocar imagem" at bounding box center [135, 77] width 52 height 8
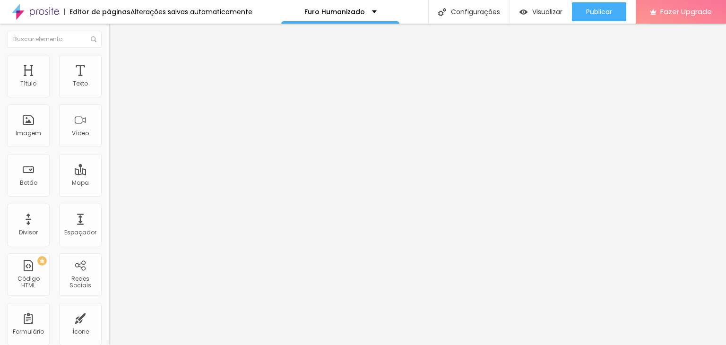
click at [109, 173] on div "Proporção Original Cinema 16:9 Padrão 4:3 Quadrado 1:1 Original" at bounding box center [163, 154] width 109 height 37
click at [109, 148] on span "Original" at bounding box center [120, 144] width 23 height 8
click at [109, 154] on span "Cinema" at bounding box center [121, 150] width 24 height 8
click at [109, 81] on span "Trocar imagem" at bounding box center [135, 77] width 52 height 8
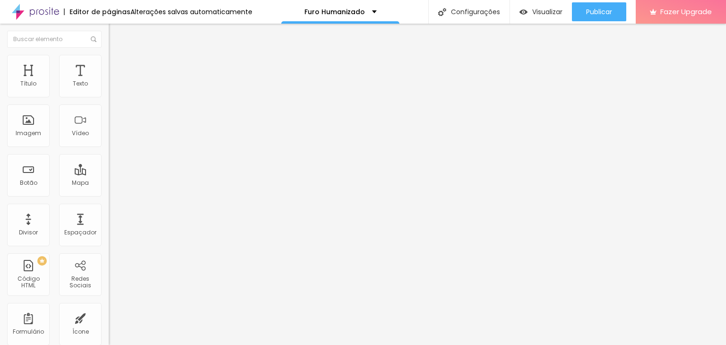
click at [109, 81] on span "Trocar imagem" at bounding box center [135, 77] width 52 height 8
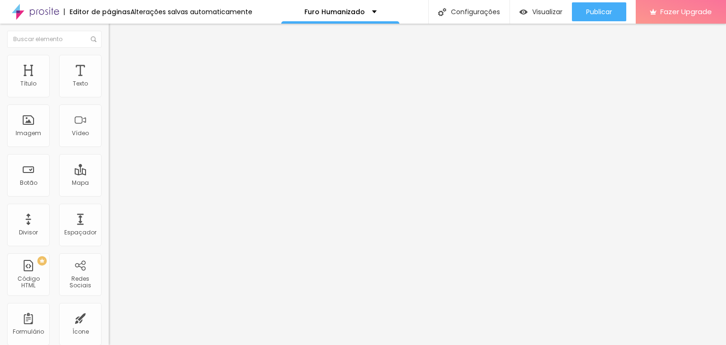
click at [109, 81] on span "Trocar imagem" at bounding box center [135, 77] width 52 height 8
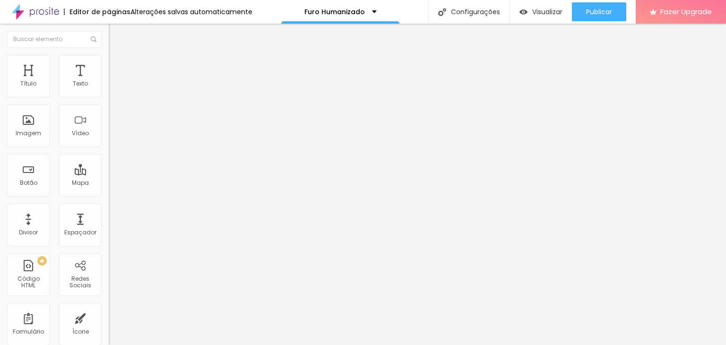
click at [109, 81] on span "Trocar imagem" at bounding box center [135, 77] width 52 height 8
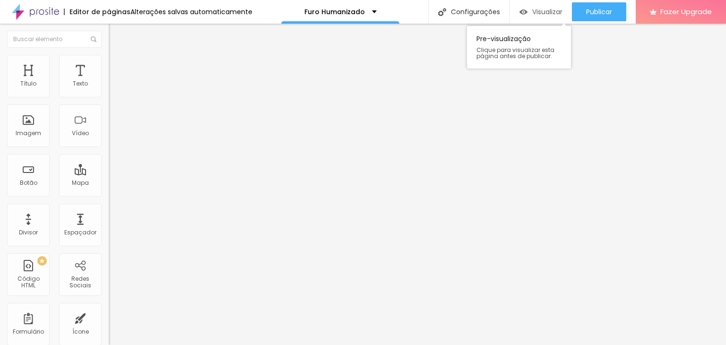
click at [540, 9] on span "Visualizar" at bounding box center [547, 12] width 30 height 8
click at [117, 65] on span "Estilo" at bounding box center [124, 61] width 15 height 8
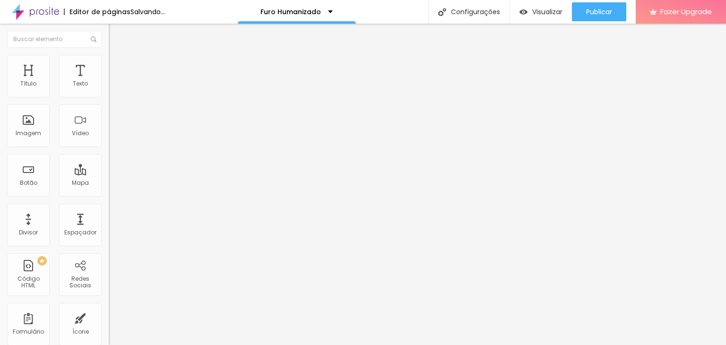
drag, startPoint x: 95, startPoint y: 102, endPoint x: 102, endPoint y: 101, distance: 7.2
click at [109, 97] on input "range" at bounding box center [139, 93] width 61 height 8
drag, startPoint x: 23, startPoint y: 118, endPoint x: 138, endPoint y: 123, distance: 115.5
click at [138, 208] on input "range" at bounding box center [139, 212] width 61 height 8
drag, startPoint x: 81, startPoint y: 120, endPoint x: 4, endPoint y: 116, distance: 77.2
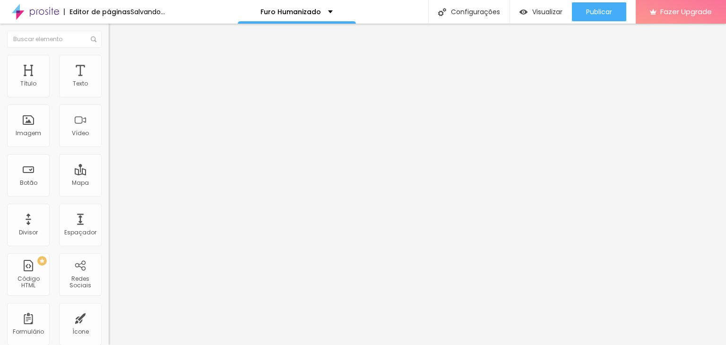
click at [109, 208] on input "range" at bounding box center [139, 212] width 61 height 8
click at [117, 67] on span "Avançado" at bounding box center [132, 71] width 31 height 8
click at [117, 56] on span "Conteúdo" at bounding box center [131, 52] width 29 height 8
click at [109, 135] on img at bounding box center [112, 131] width 7 height 7
click at [109, 128] on div at bounding box center [163, 125] width 109 height 8
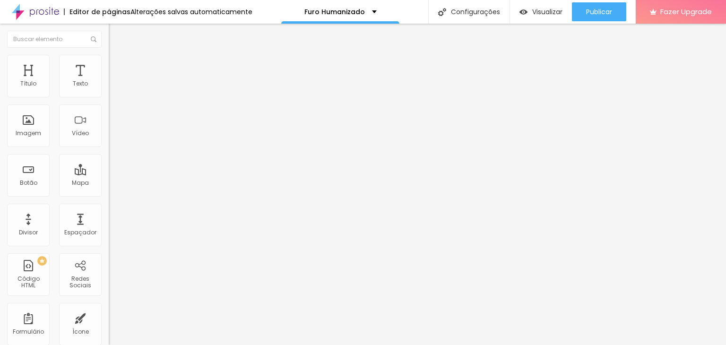
click at [109, 96] on input "text" at bounding box center [165, 90] width 113 height 9
click at [109, 81] on span "Trocar imagem" at bounding box center [135, 77] width 52 height 8
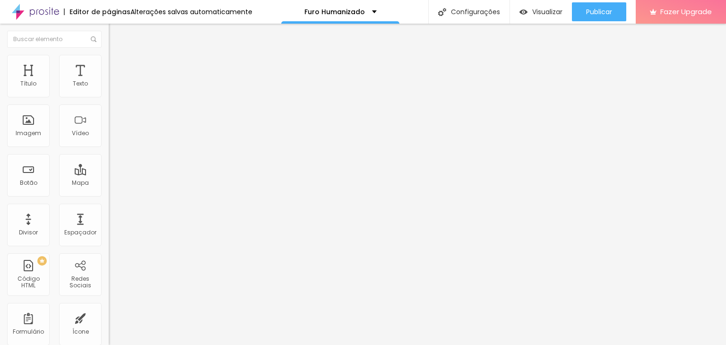
click at [109, 97] on span "Titulo 3" at bounding box center [122, 91] width 26 height 11
click at [117, 99] on span "Titulo 3" at bounding box center [130, 93] width 26 height 11
click at [109, 105] on span "Titulo 4" at bounding box center [121, 100] width 25 height 9
click at [109, 111] on span "Titulo 5" at bounding box center [119, 107] width 21 height 8
click at [109, 81] on span "Titulo 1" at bounding box center [124, 74] width 31 height 13
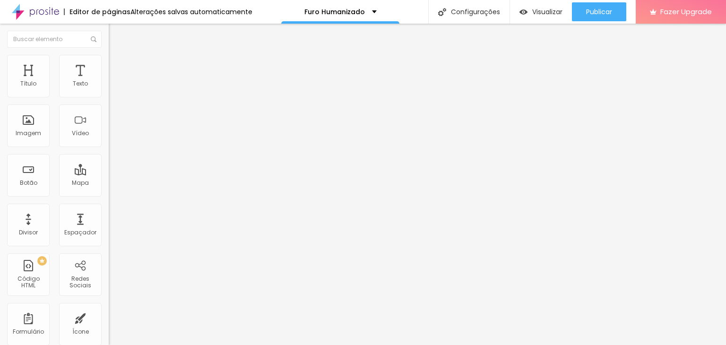
click at [113, 137] on icon "button" at bounding box center [116, 134] width 6 height 6
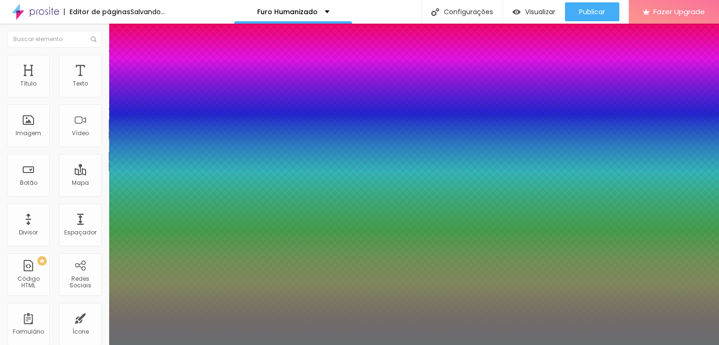
drag, startPoint x: 150, startPoint y: 265, endPoint x: 145, endPoint y: 265, distance: 5.7
click at [324, 345] on div at bounding box center [359, 345] width 719 height 0
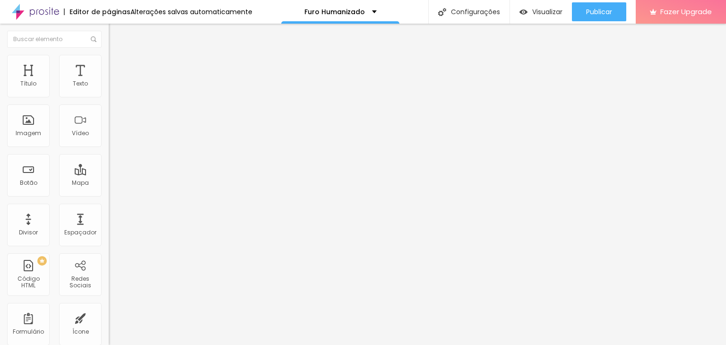
click at [109, 140] on button "button" at bounding box center [115, 135] width 13 height 10
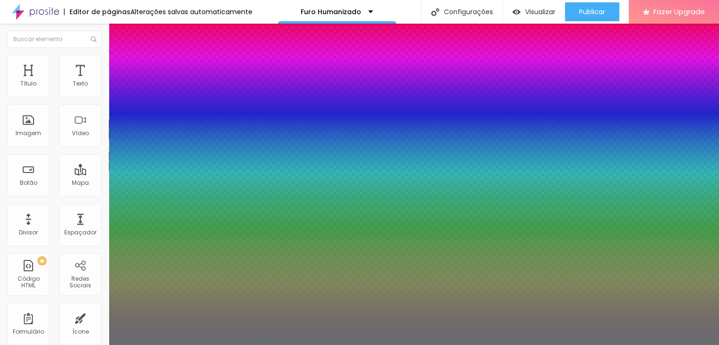
click at [188, 345] on div at bounding box center [359, 345] width 719 height 0
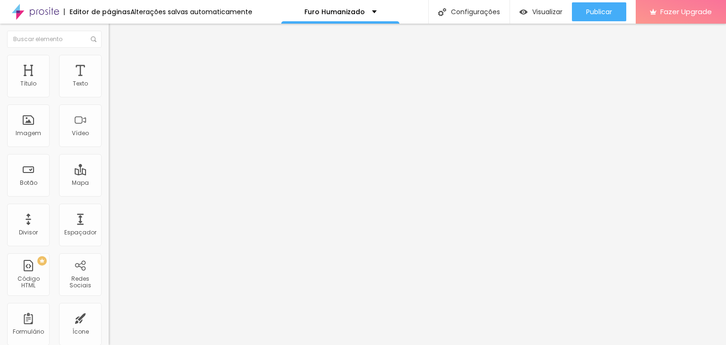
click at [113, 136] on icon "button" at bounding box center [115, 134] width 4 height 4
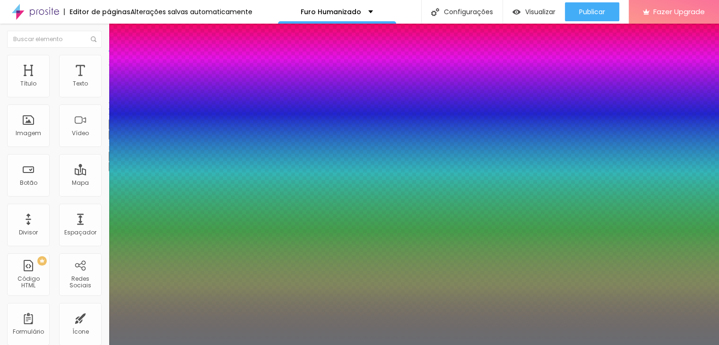
drag, startPoint x: 149, startPoint y: 267, endPoint x: 132, endPoint y: 266, distance: 16.6
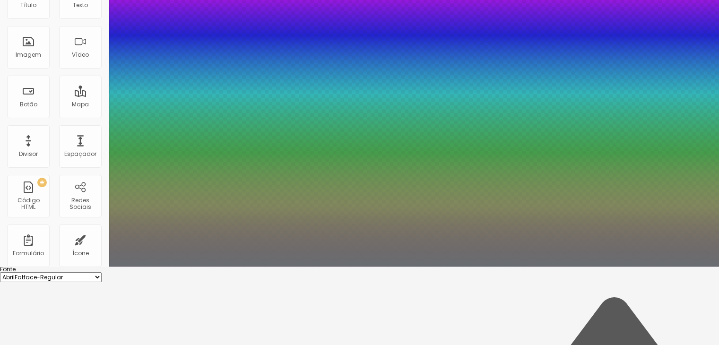
click at [320, 267] on div at bounding box center [359, 267] width 719 height 0
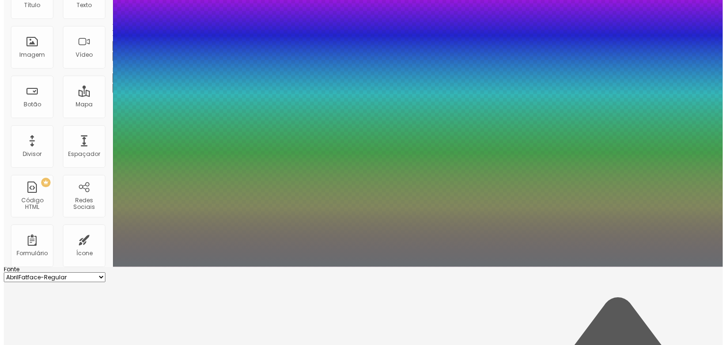
scroll to position [0, 0]
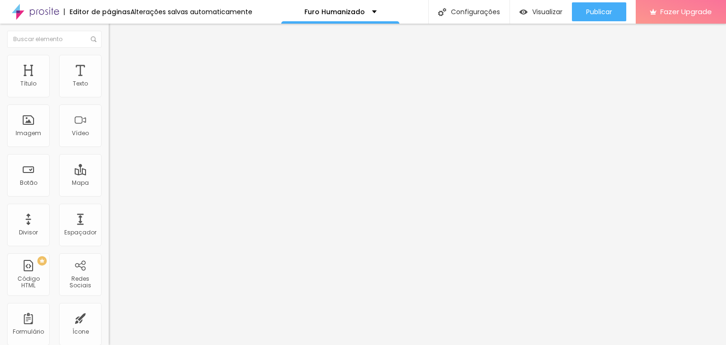
click at [116, 34] on div "Editar Título" at bounding box center [143, 35] width 54 height 8
click at [26, 184] on div "Botão" at bounding box center [28, 183] width 17 height 7
click at [538, 17] on div "Visualizar" at bounding box center [541, 11] width 43 height 19
click at [116, 133] on icon "button" at bounding box center [117, 132] width 2 height 2
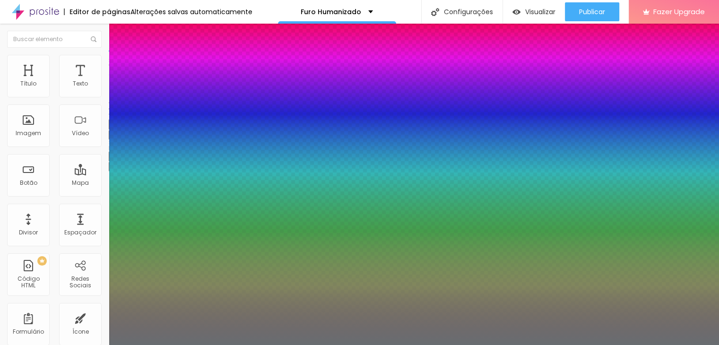
click at [562, 345] on div at bounding box center [359, 345] width 719 height 0
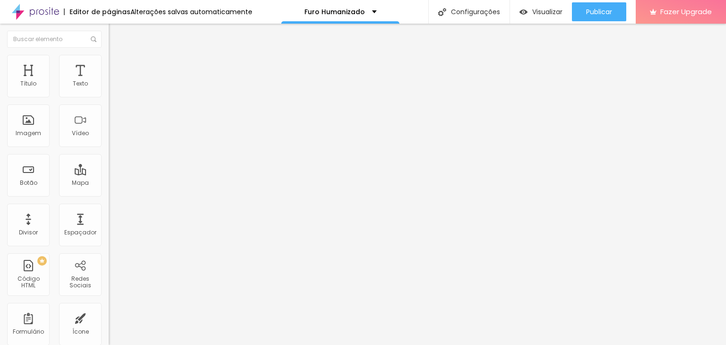
click at [113, 137] on icon "button" at bounding box center [116, 134] width 6 height 6
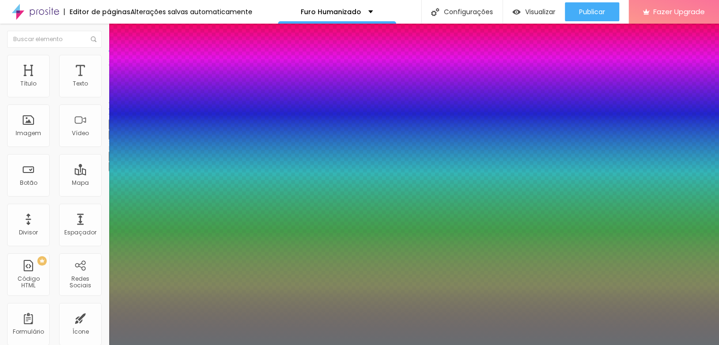
click at [545, 345] on div at bounding box center [359, 345] width 719 height 0
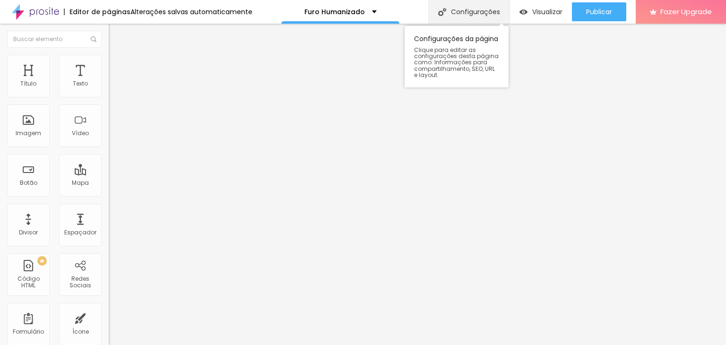
click at [462, 13] on div "Configurações" at bounding box center [468, 12] width 81 height 24
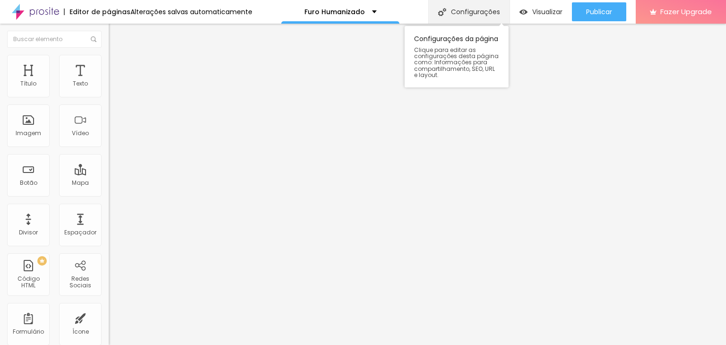
click at [481, 16] on div "Configurações" at bounding box center [468, 12] width 81 height 24
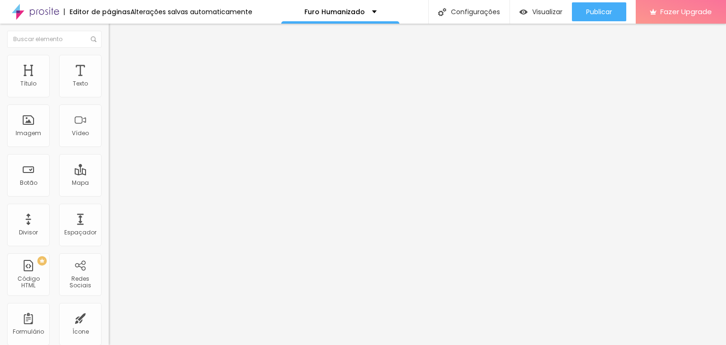
drag, startPoint x: 386, startPoint y: 126, endPoint x: 267, endPoint y: 127, distance: 119.2
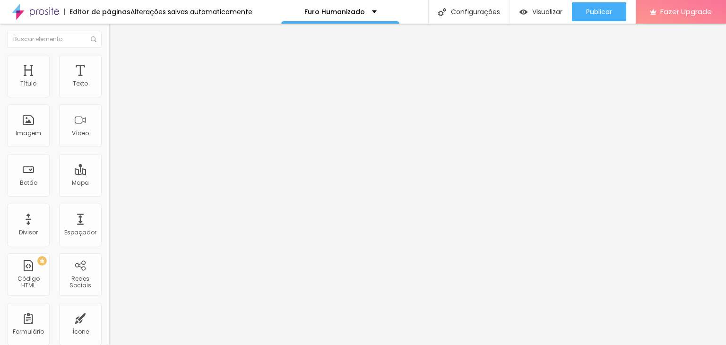
copy span "Código adicional dentro da tag HEAD"
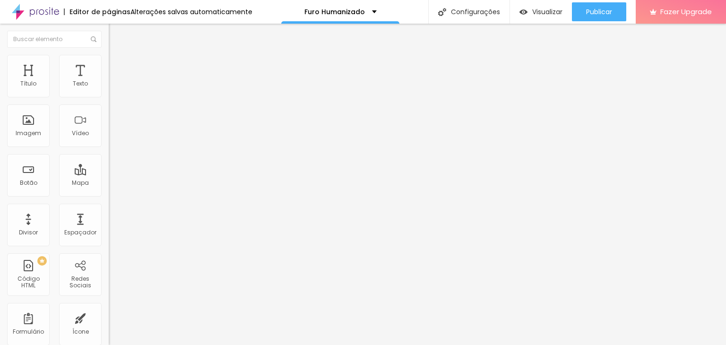
drag, startPoint x: 280, startPoint y: 117, endPoint x: 525, endPoint y: 114, distance: 244.5
drag, startPoint x: 272, startPoint y: 203, endPoint x: 528, endPoint y: 205, distance: 255.8
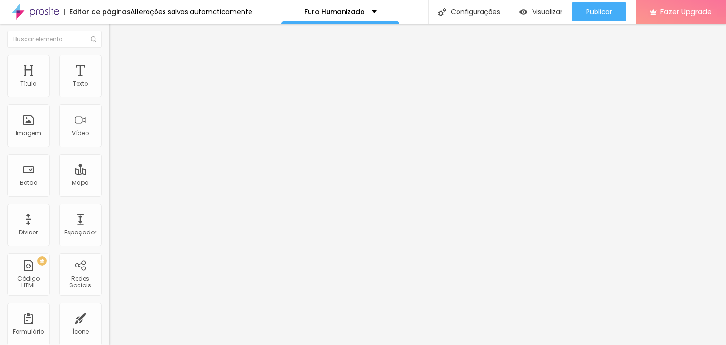
drag, startPoint x: 280, startPoint y: 115, endPoint x: 349, endPoint y: 163, distance: 83.3
copy div "Consultora especializada em amamentação e laserterapia... [URL][DOMAIN_NAME] Mi…"
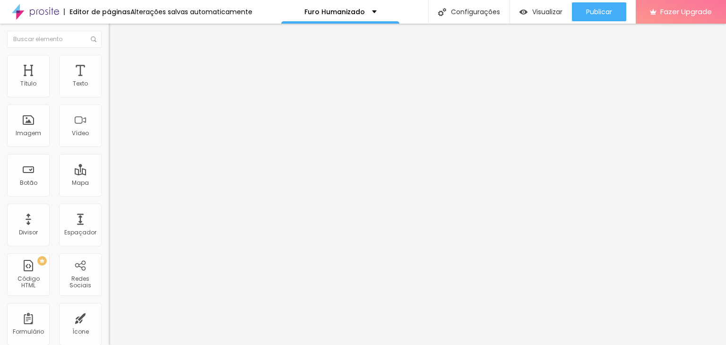
drag, startPoint x: 274, startPoint y: 201, endPoint x: 518, endPoint y: 202, distance: 243.5
drag, startPoint x: 301, startPoint y: 203, endPoint x: 244, endPoint y: 204, distance: 56.3
paste input "Furo Humanizado de Brinco para Bebês | Segurança, Carinho e Exclusividade"
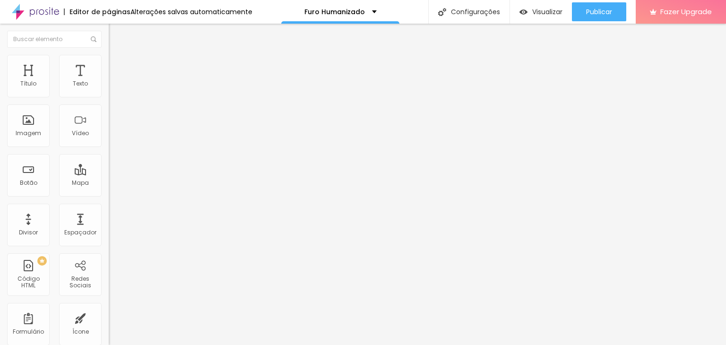
drag, startPoint x: 273, startPoint y: 244, endPoint x: 397, endPoint y: 279, distance: 129.1
paste textarea "Furo humanizado de brinco para bebês com técnica segura, indolor e exclusiva. A…"
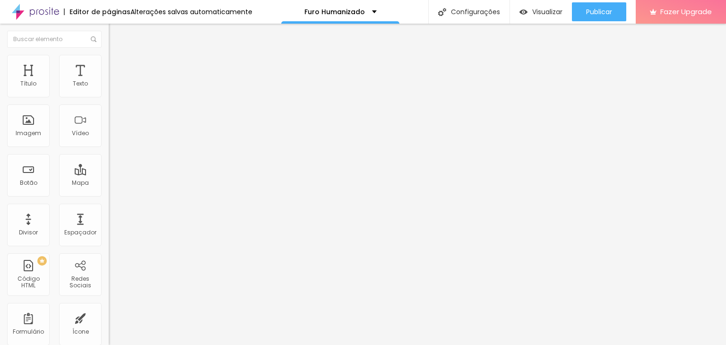
drag, startPoint x: 363, startPoint y: 260, endPoint x: 257, endPoint y: 232, distance: 109.0
paste textarea "📍 Intenção de busca direta (mães procurando o serviço) furo de brinco seguro pa…"
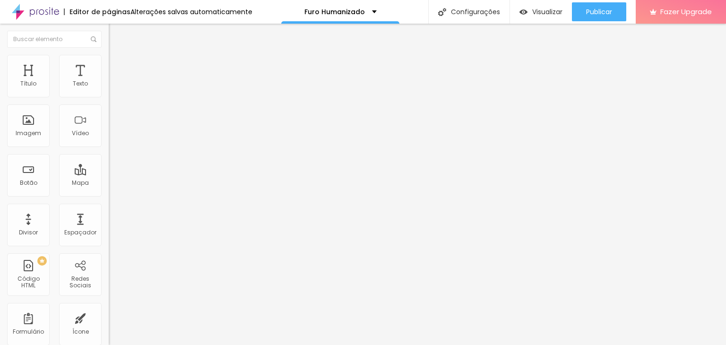
drag, startPoint x: 480, startPoint y: 239, endPoint x: 244, endPoint y: 227, distance: 236.3
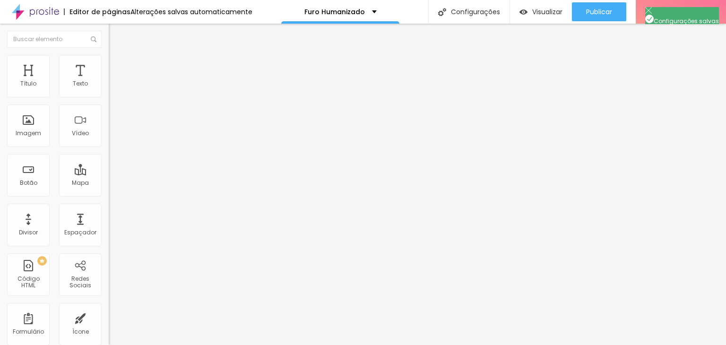
scroll to position [0, 0]
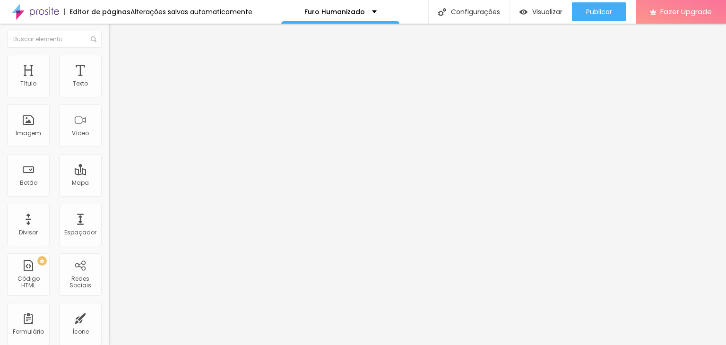
scroll to position [0, 6]
drag, startPoint x: 274, startPoint y: 200, endPoint x: 559, endPoint y: 200, distance: 285.6
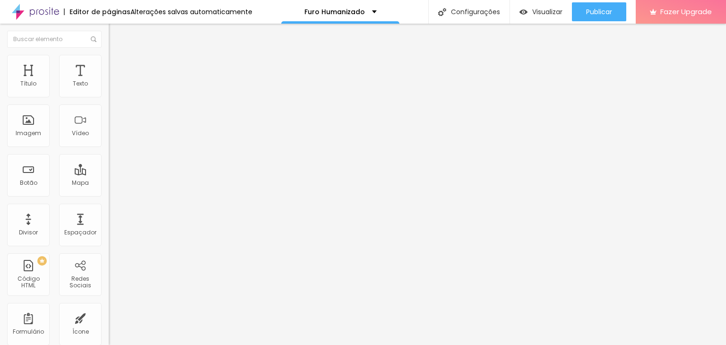
paste input "Furo Humanizado de Brinco para Bebês | Segurança, Carinho e Exclusividade"
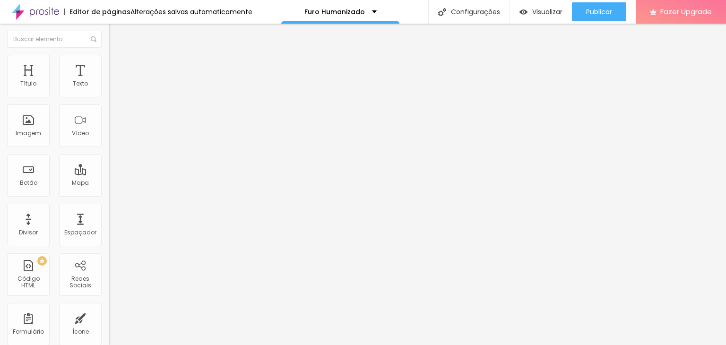
drag, startPoint x: 276, startPoint y: 187, endPoint x: 305, endPoint y: 214, distance: 39.5
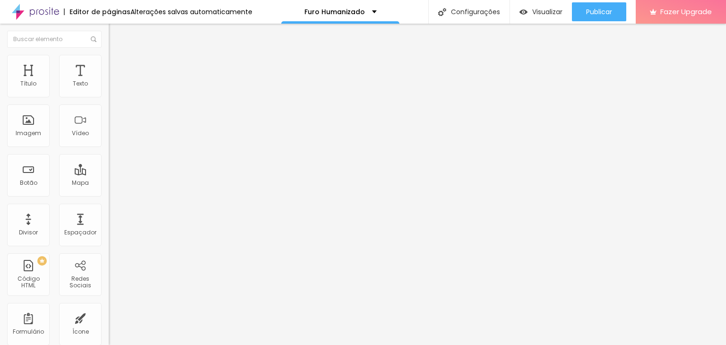
drag, startPoint x: 337, startPoint y: 267, endPoint x: 262, endPoint y: 239, distance: 79.9
paste textarea "Furo humanizado de brinco para bebês com técnica segura, indolor e exclusiva. A…"
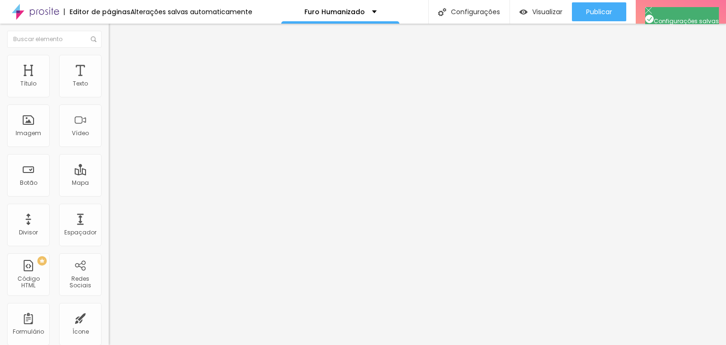
click at [116, 32] on img "button" at bounding box center [120, 35] width 8 height 8
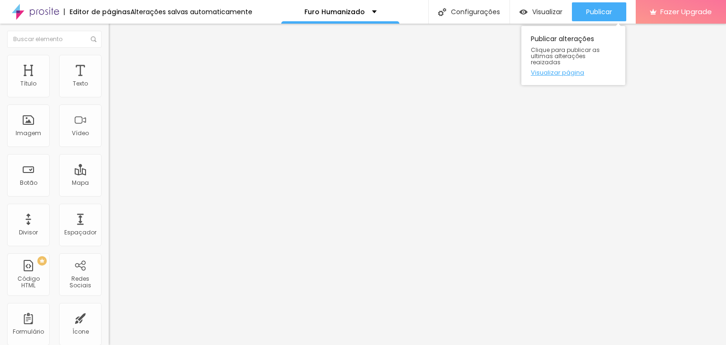
click at [540, 70] on link "Visualizar página" at bounding box center [573, 73] width 85 height 6
click at [109, 81] on span "Trocar imagem" at bounding box center [135, 77] width 52 height 8
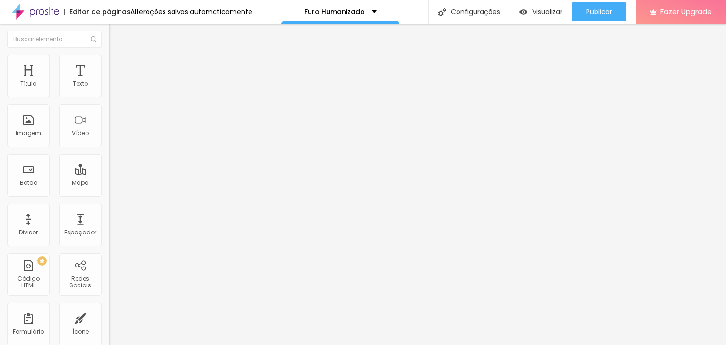
click at [109, 81] on span "Trocar imagem" at bounding box center [135, 77] width 52 height 8
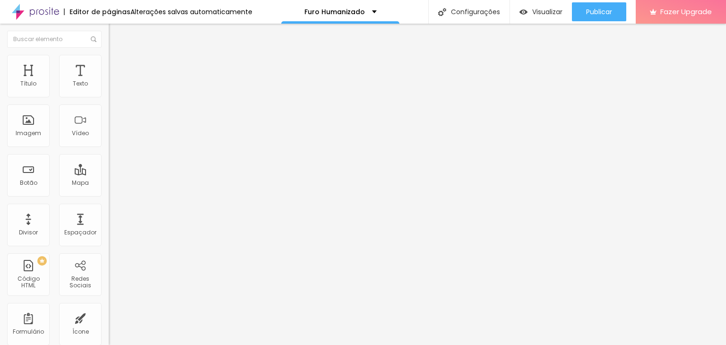
click at [541, 17] on div "Visualizar" at bounding box center [541, 11] width 43 height 19
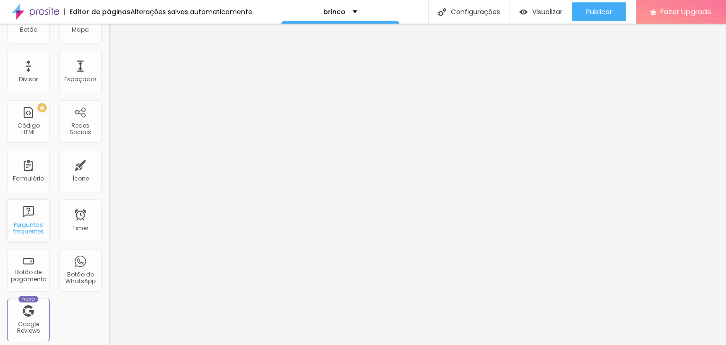
scroll to position [135, 0]
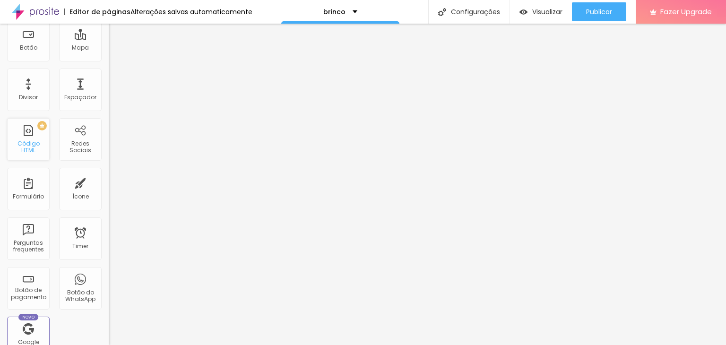
click at [25, 140] on div "PREMIUM Código HTML" at bounding box center [28, 139] width 43 height 43
click at [29, 150] on div "Código HTML" at bounding box center [27, 147] width 37 height 14
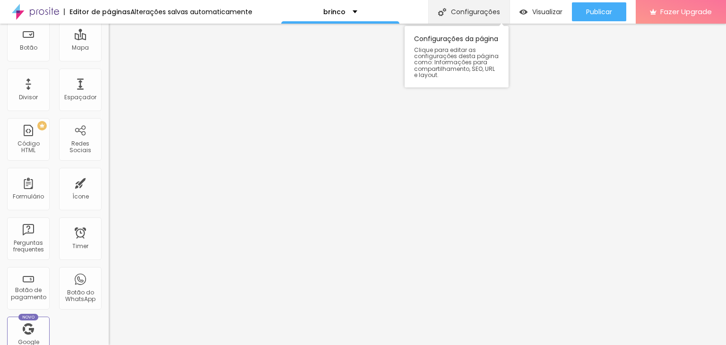
click at [458, 12] on div "Configurações" at bounding box center [468, 12] width 81 height 24
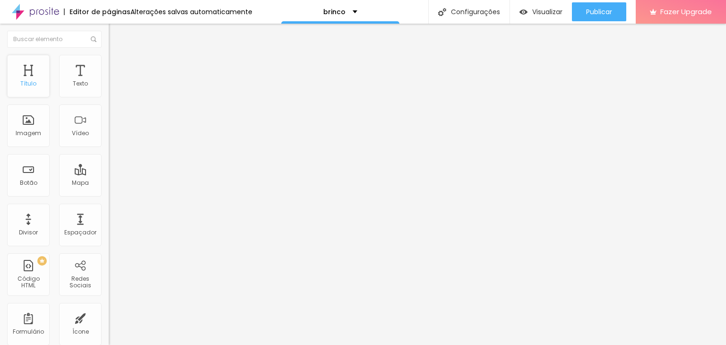
click at [26, 80] on div "Título" at bounding box center [28, 83] width 16 height 7
click at [117, 65] on span "Avançado" at bounding box center [132, 61] width 31 height 8
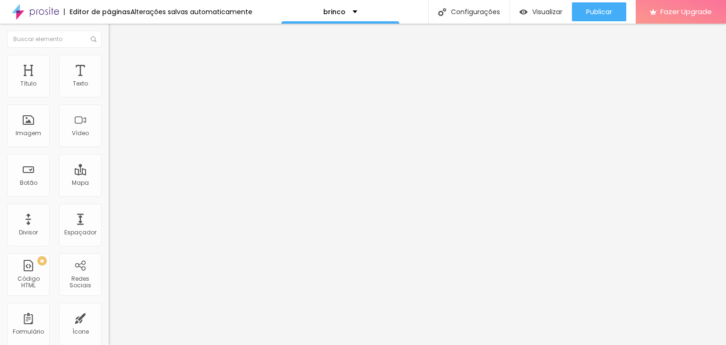
paste input "<!DOCTYPE html> <html lang="pt-BR"> <head> <meta charset="UTF-8"> <meta name="v…"
type input "<!DOCTYPE html> <html lang="pt-BR"> <head> <meta charset="UTF-8"> <meta name="v…"
click at [116, 35] on img "button" at bounding box center [120, 35] width 8 height 8
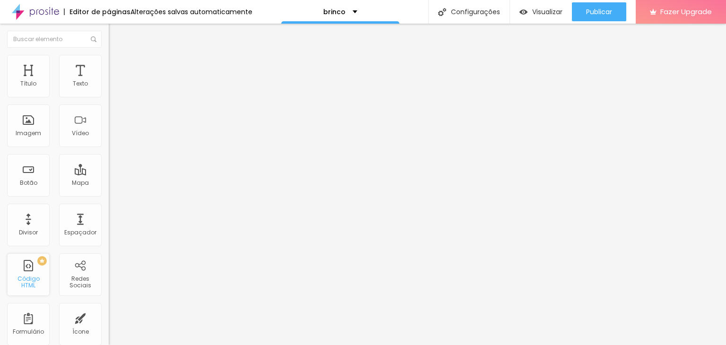
click at [26, 273] on div "PREMIUM Código HTML" at bounding box center [28, 274] width 43 height 43
click at [32, 285] on div "Código HTML" at bounding box center [27, 283] width 37 height 14
click at [29, 276] on div "PREMIUM Código HTML" at bounding box center [28, 274] width 43 height 43
click at [109, 91] on div "Insira seu código aqui" at bounding box center [146, 86] width 74 height 9
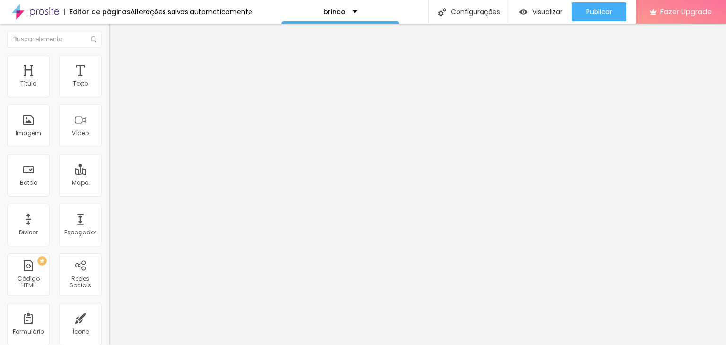
scroll to position [900, 0]
